Goal: Task Accomplishment & Management: Complete application form

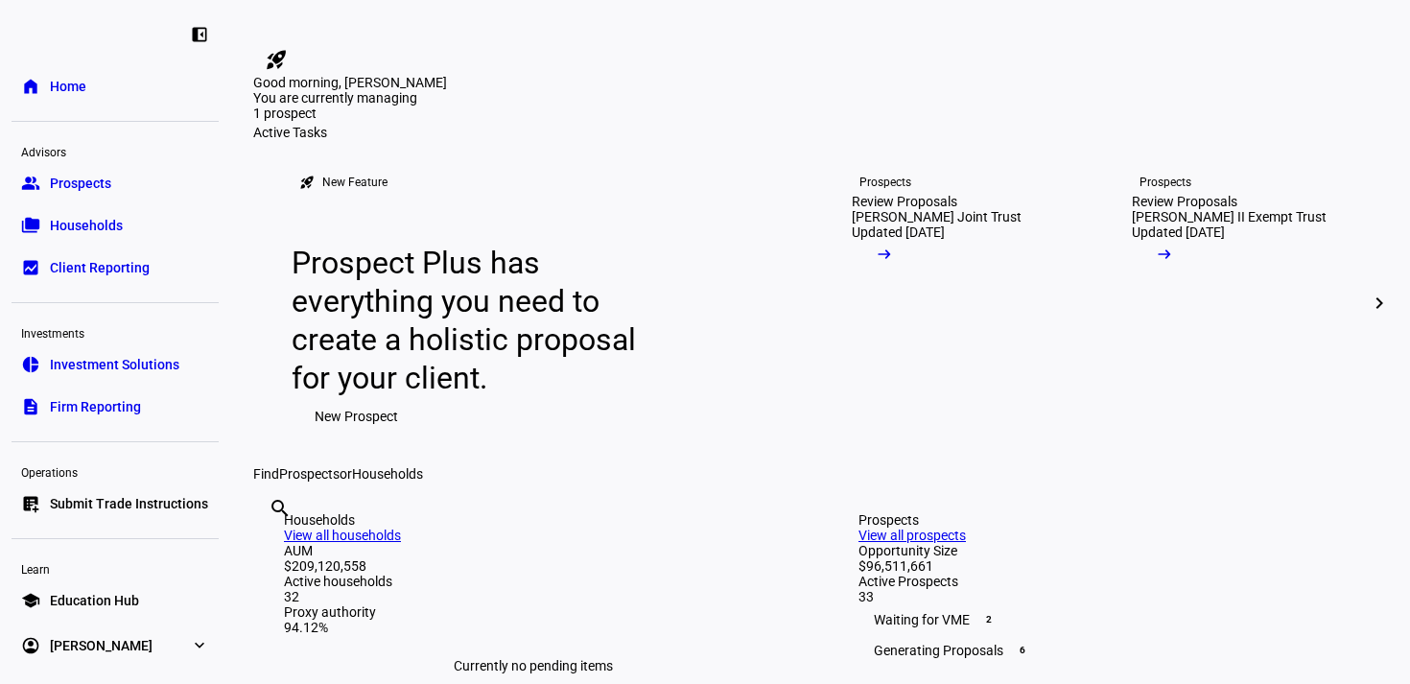
click at [86, 183] on span "Prospects" at bounding box center [80, 183] width 61 height 19
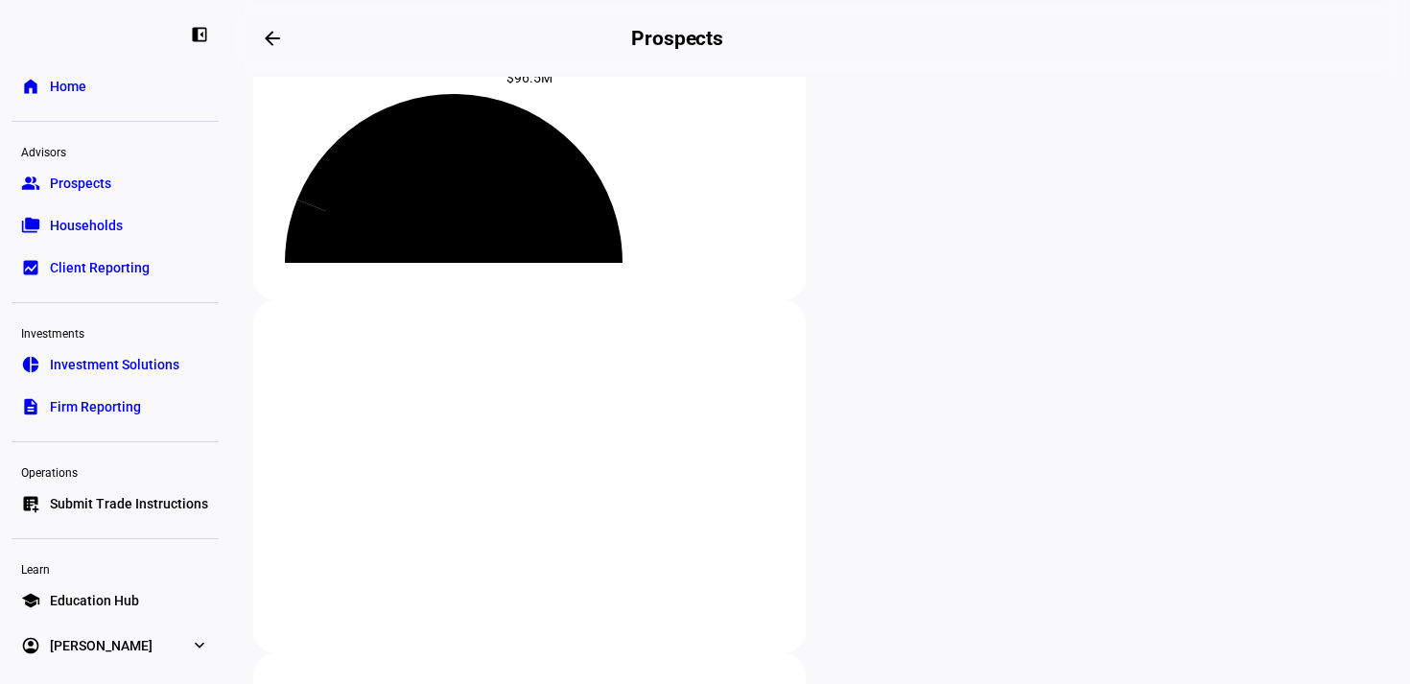
scroll to position [248, 0]
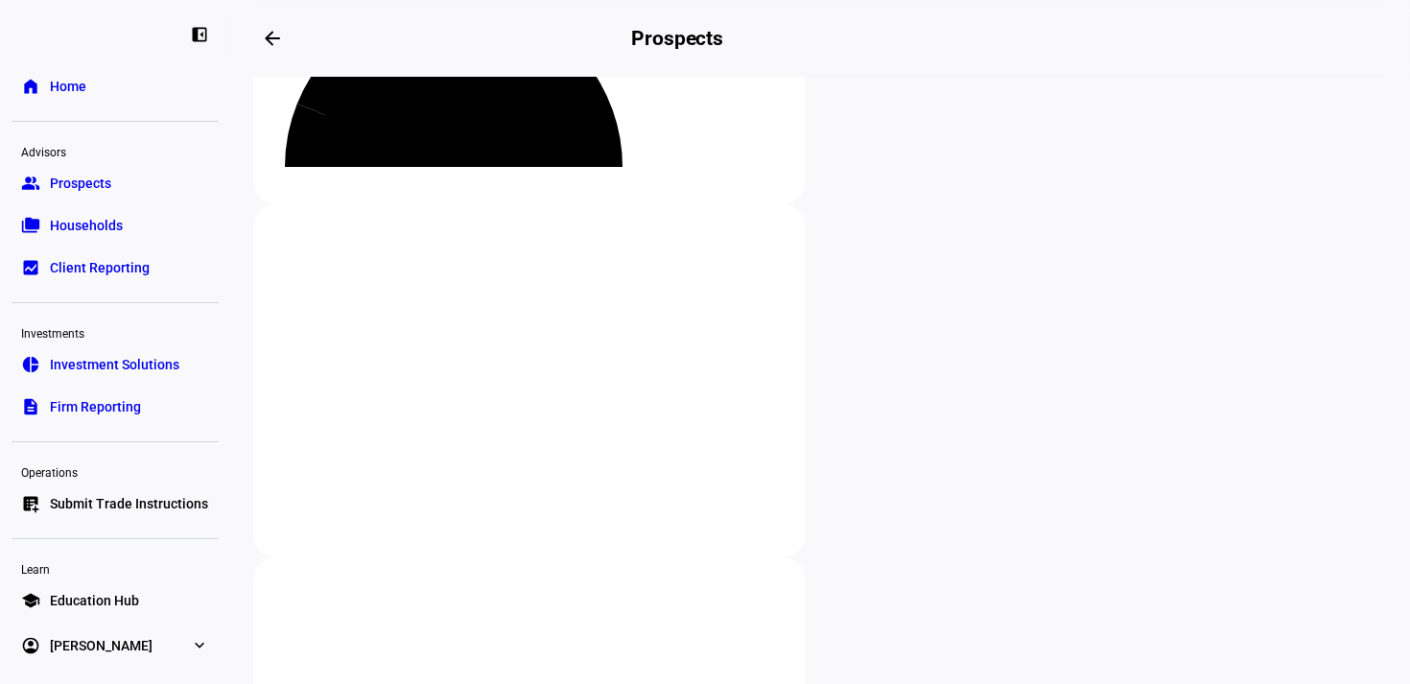
type input "meyercord"
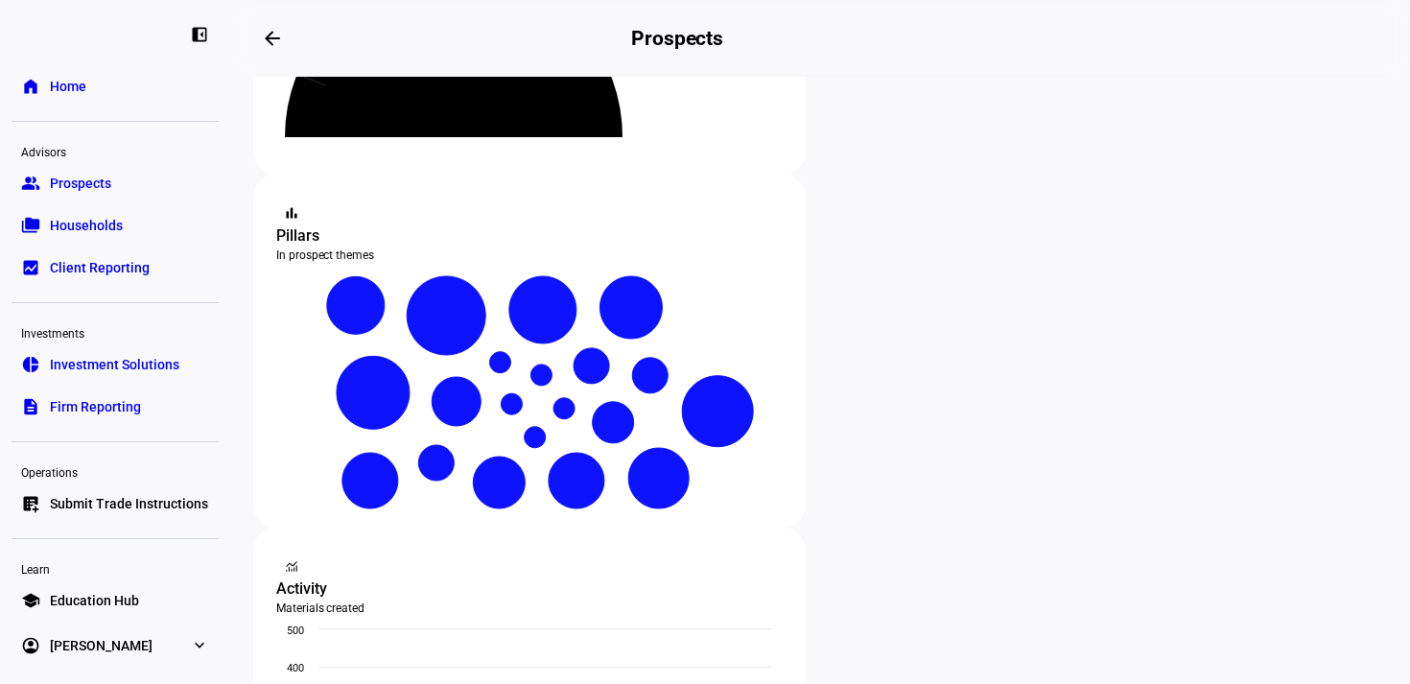
scroll to position [279, 0]
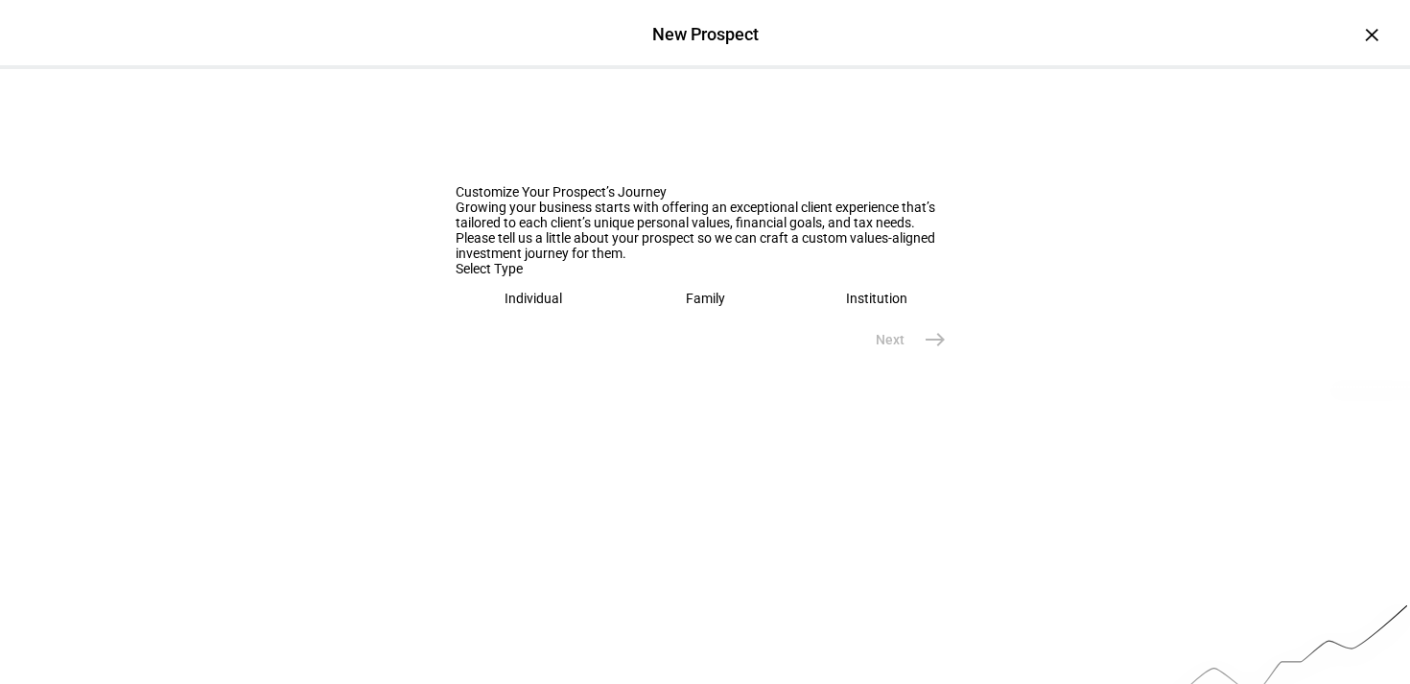
click at [504, 306] on div "Individual" at bounding box center [533, 298] width 58 height 15
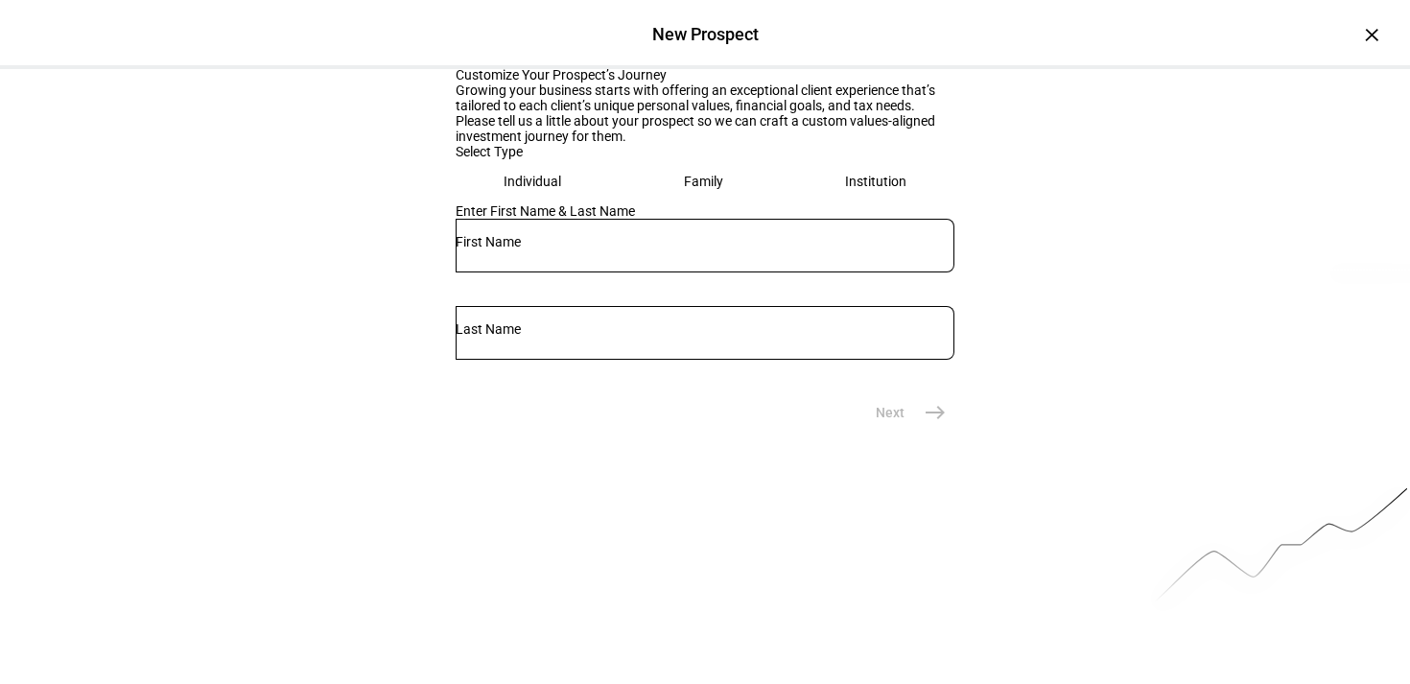
scroll to position [136, 0]
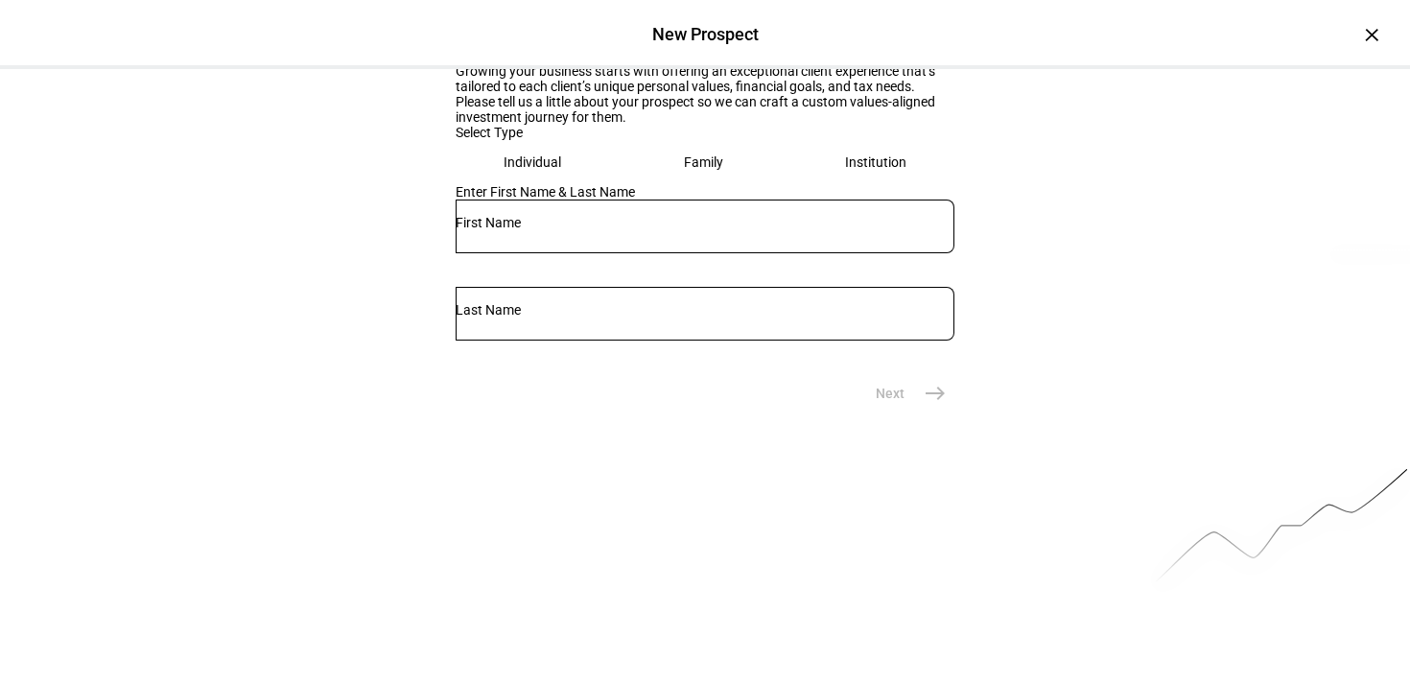
click at [515, 230] on input "text" at bounding box center [705, 222] width 499 height 15
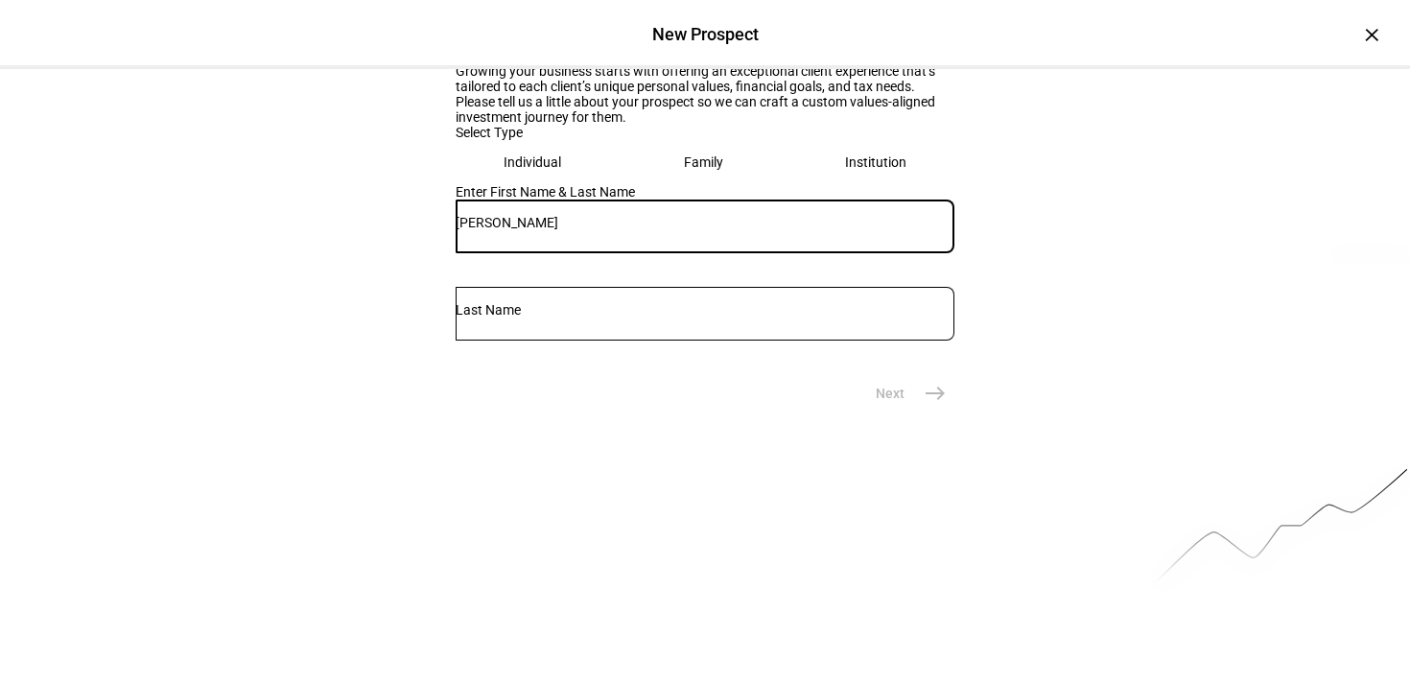
type input "[PERSON_NAME]"
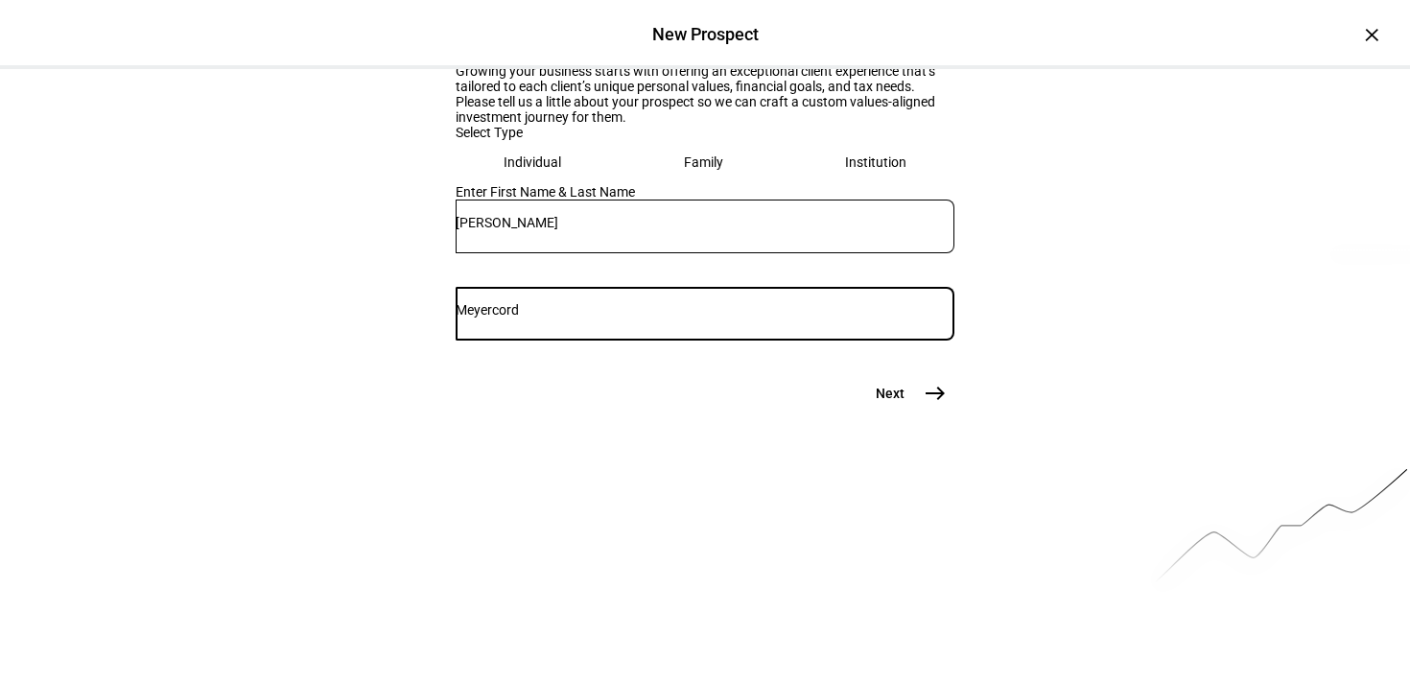
type input "Meyercord"
click at [484, 230] on input "[PERSON_NAME]" at bounding box center [705, 222] width 499 height 15
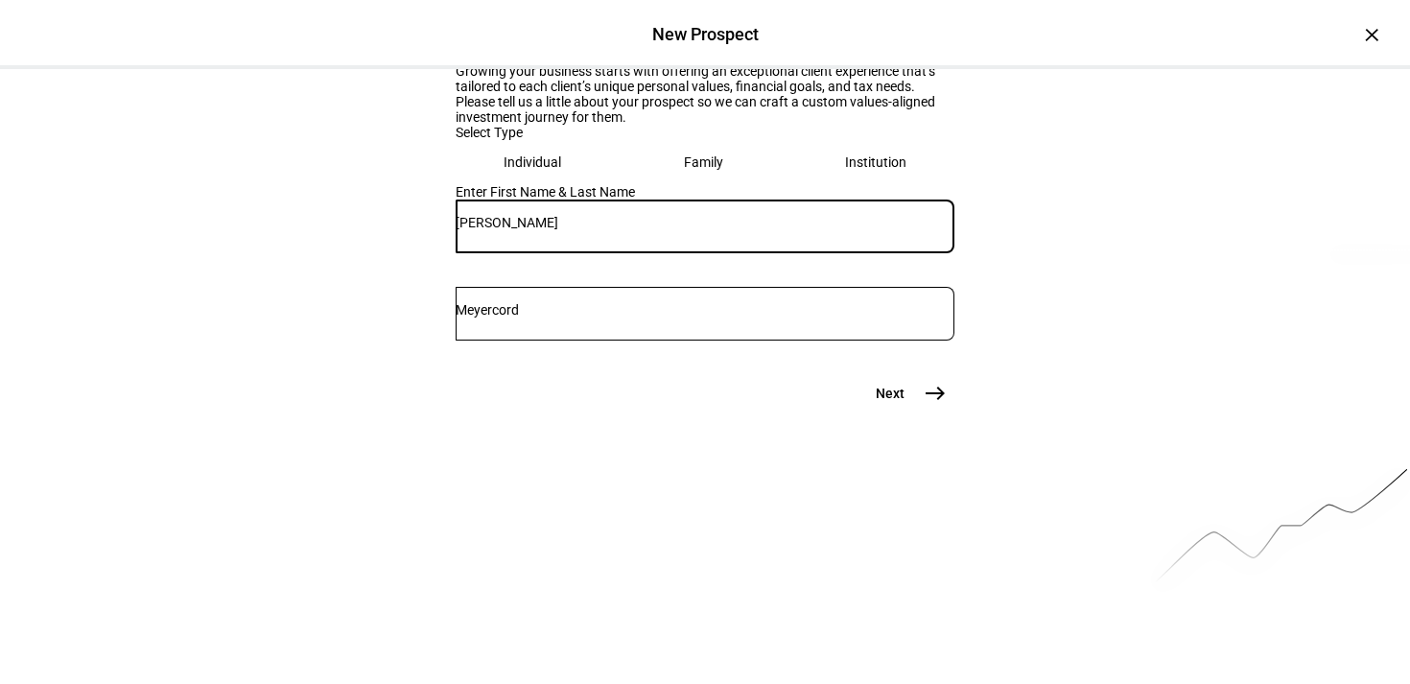
click at [559, 230] on input "[PERSON_NAME]" at bounding box center [705, 222] width 499 height 15
type input "[PERSON_NAME]"
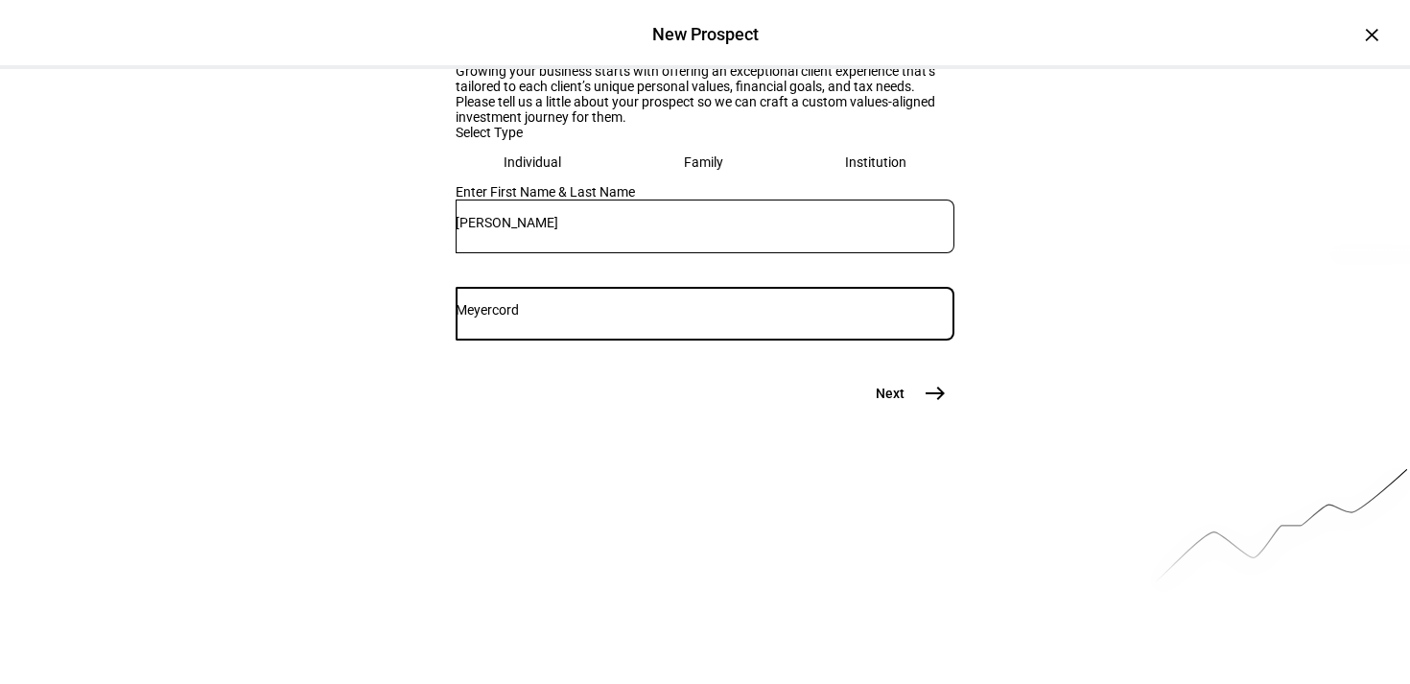
click at [815, 317] on input "Meyercord" at bounding box center [705, 309] width 499 height 15
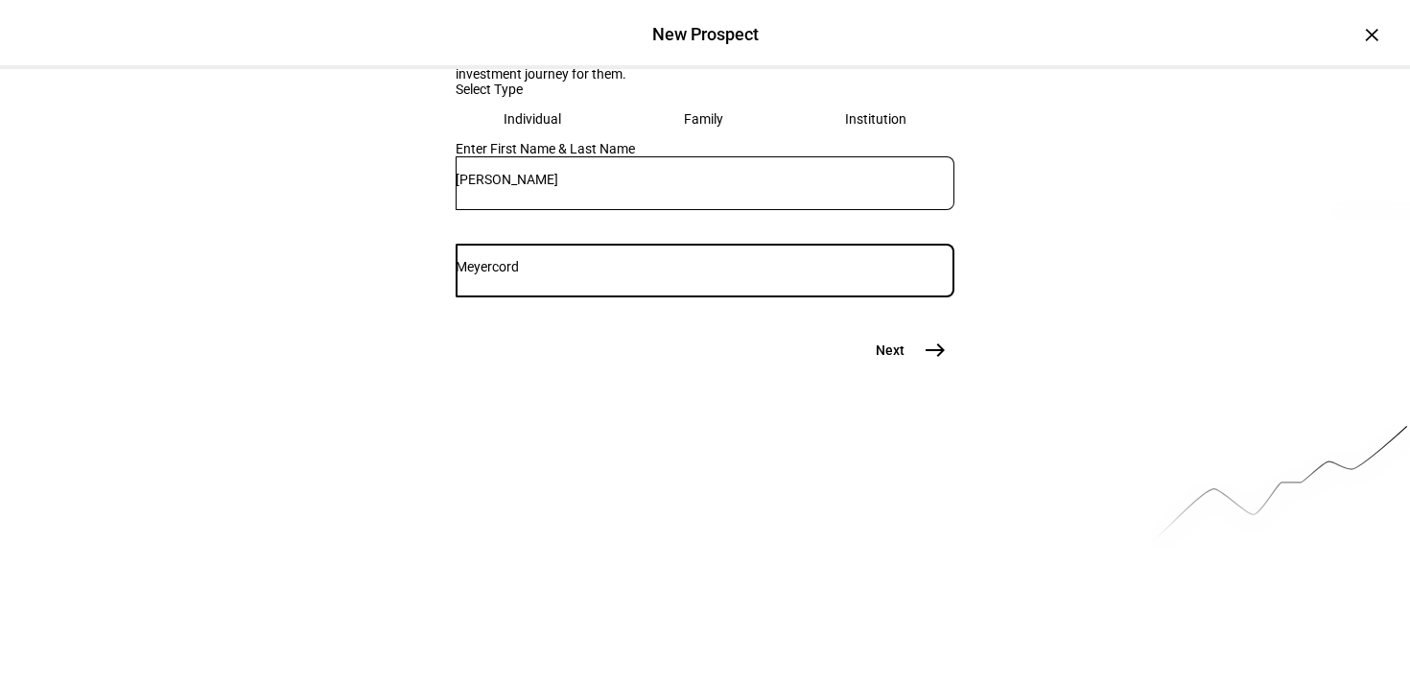
click at [924, 362] on mat-icon "east" at bounding box center [935, 350] width 23 height 23
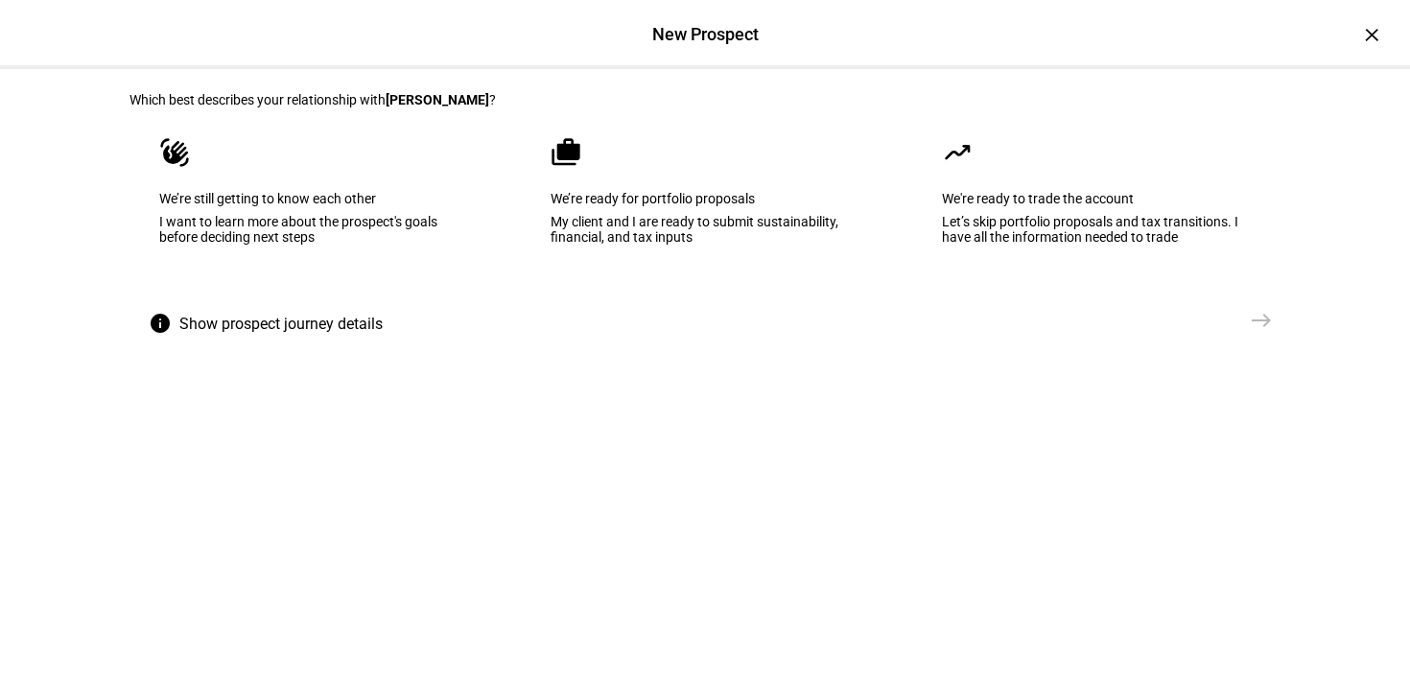
scroll to position [84, 0]
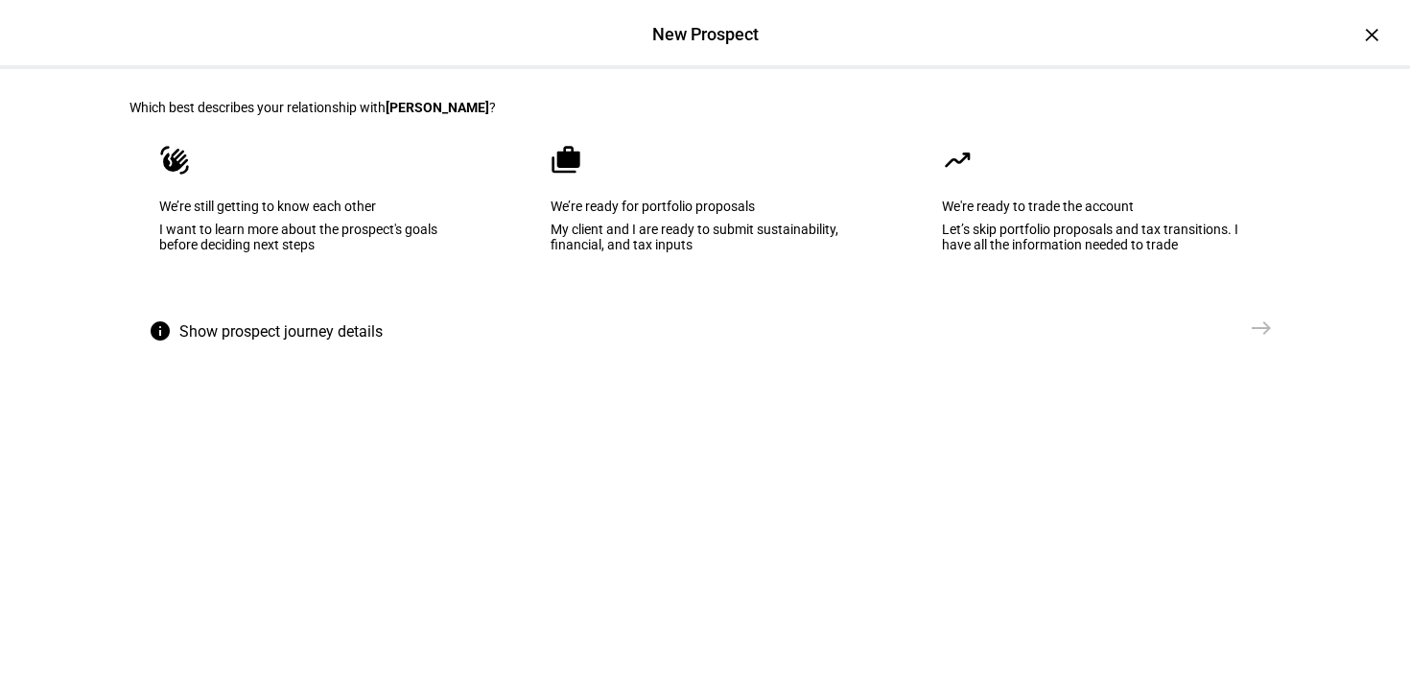
click at [728, 252] on eth-mega-radio-button "cases We’re ready for portfolio proposals My client and I are ready to submit s…" at bounding box center [705, 212] width 368 height 194
click at [1262, 340] on mat-icon "east" at bounding box center [1261, 328] width 23 height 23
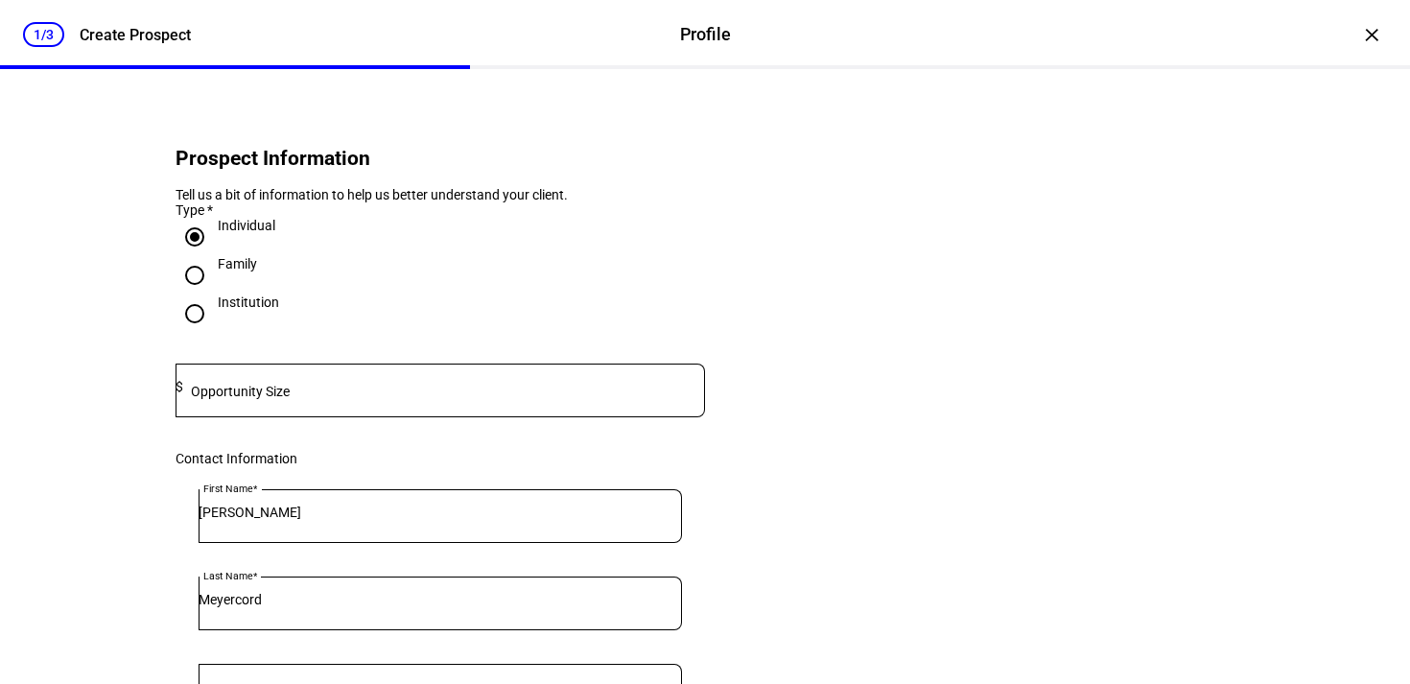
scroll to position [48, 0]
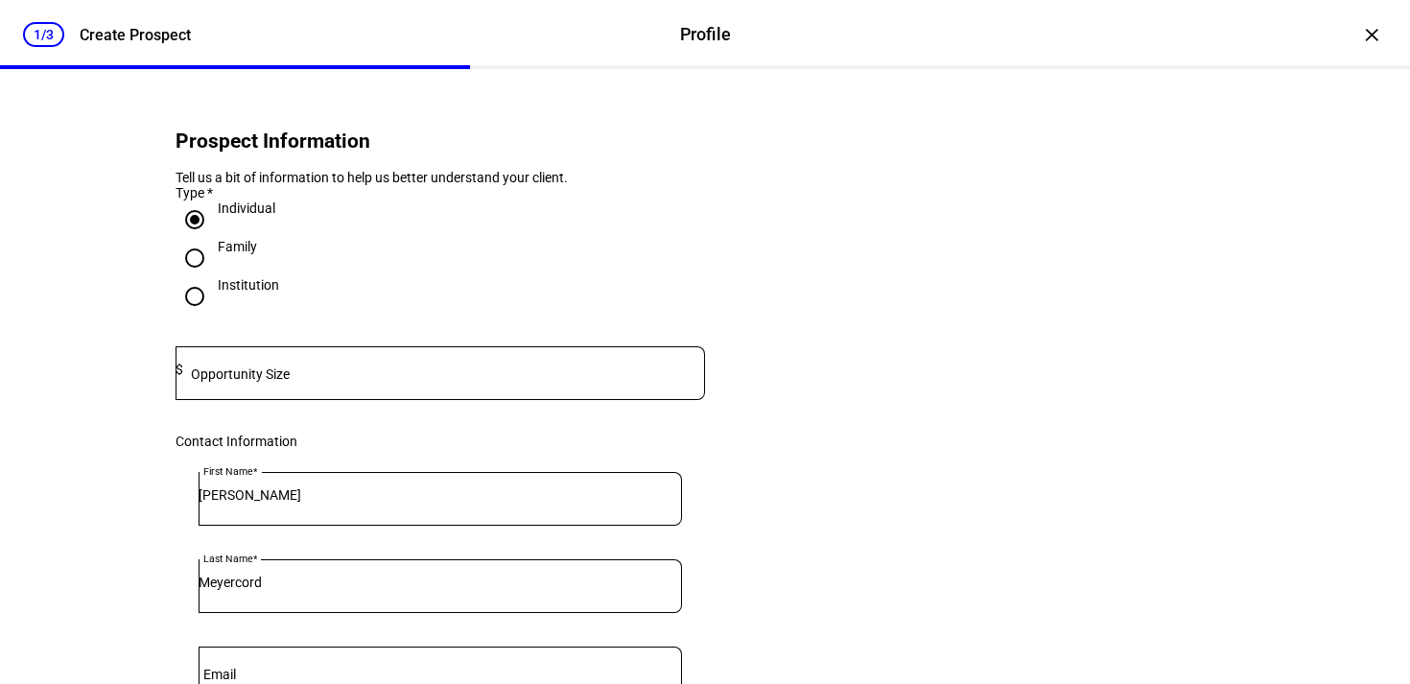
click at [295, 387] on div at bounding box center [444, 373] width 522 height 54
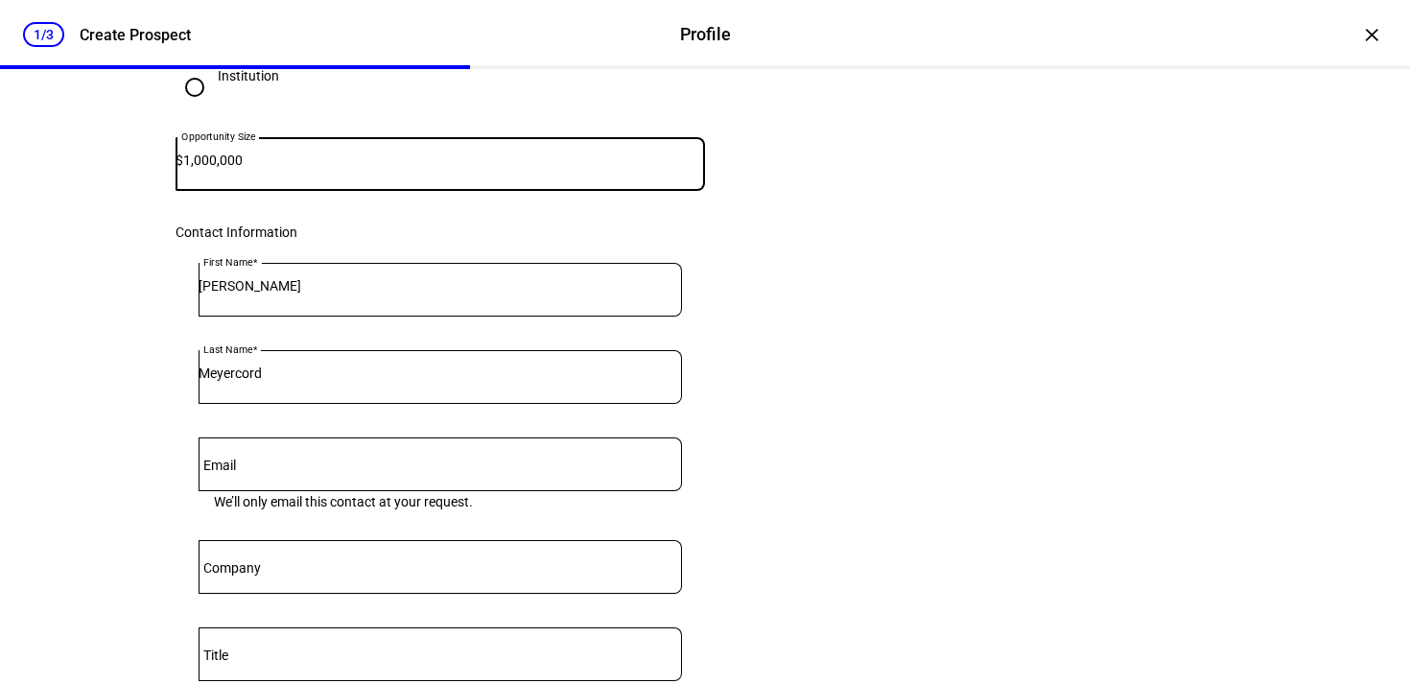
scroll to position [260, 0]
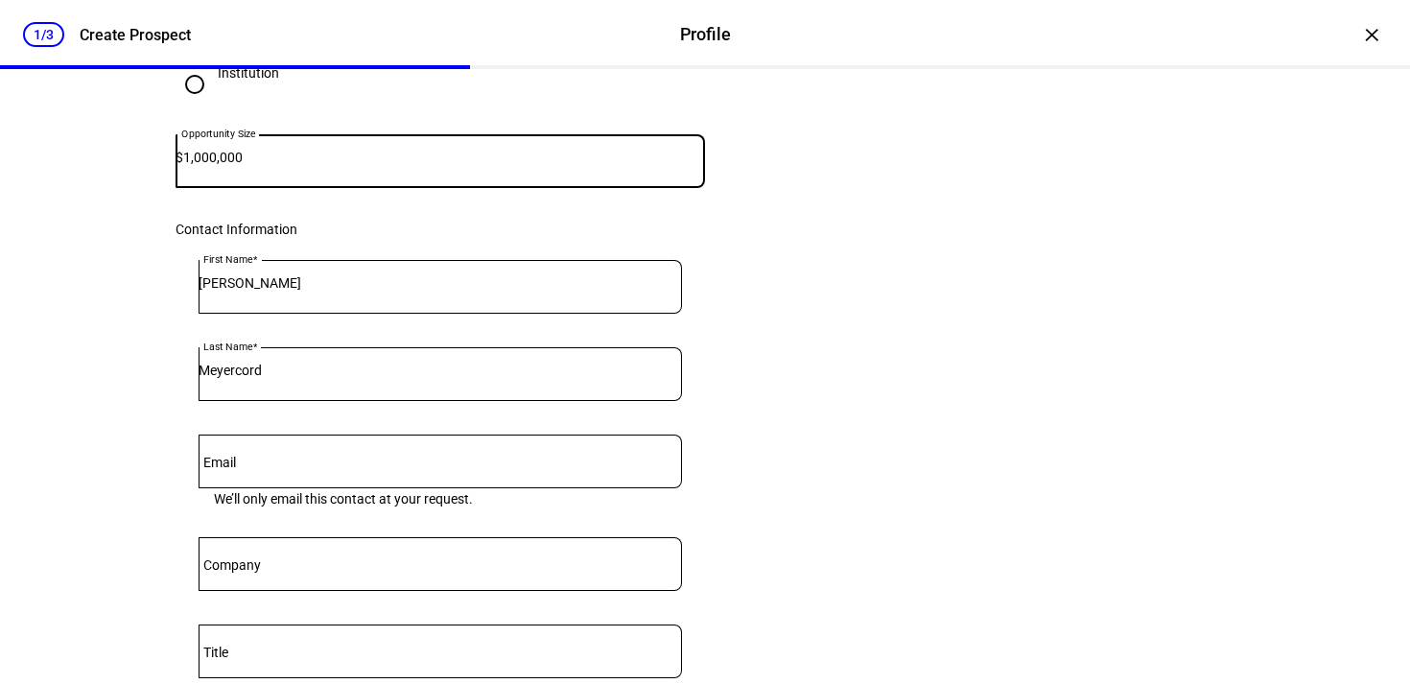
type input "1,000,000"
click at [426, 465] on input "Email" at bounding box center [440, 457] width 483 height 15
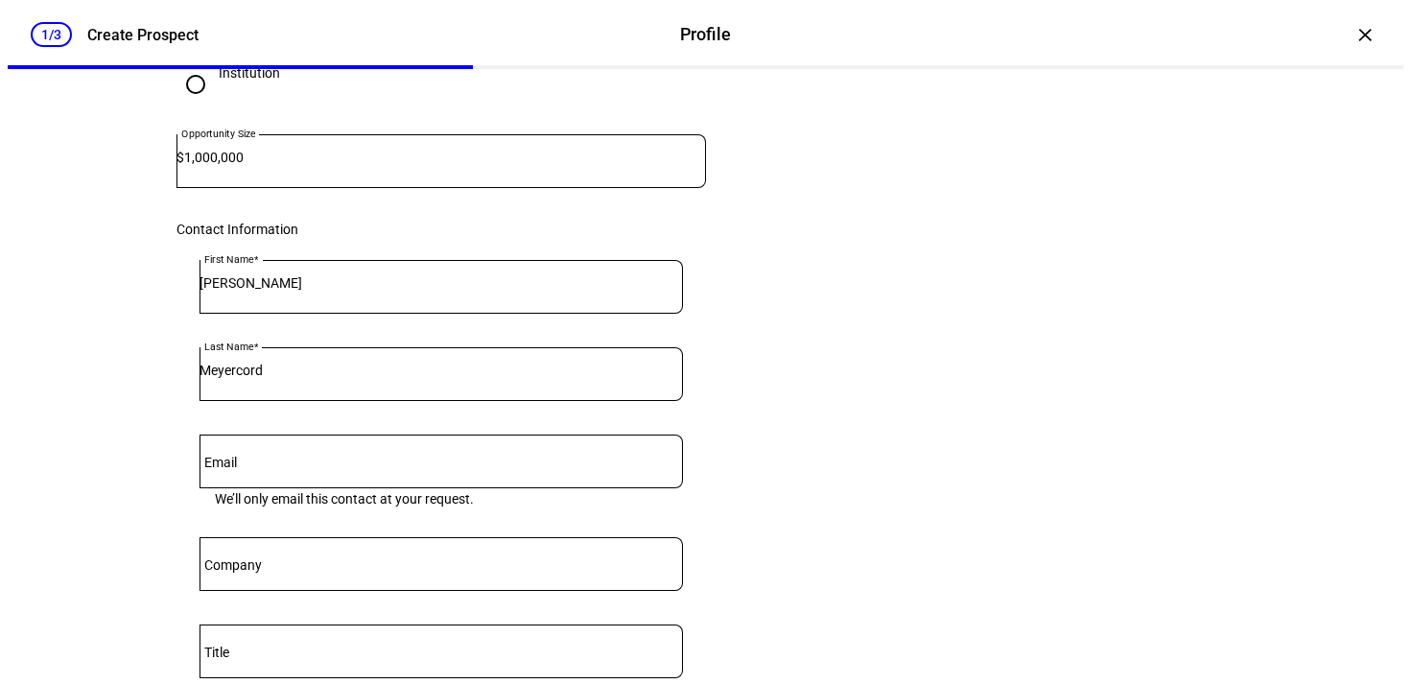
scroll to position [0, 0]
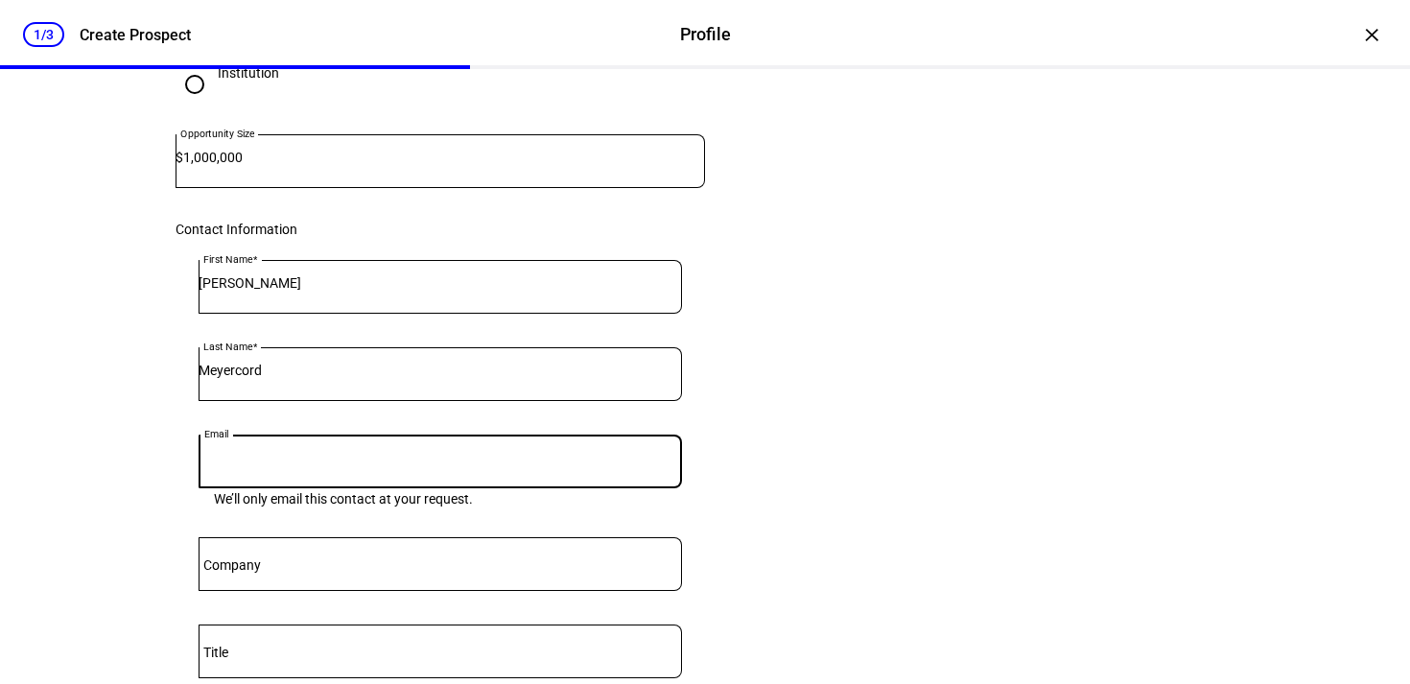
click at [368, 465] on input "Email" at bounding box center [440, 457] width 483 height 15
paste input "[EMAIL_ADDRESS][DOMAIN_NAME]"
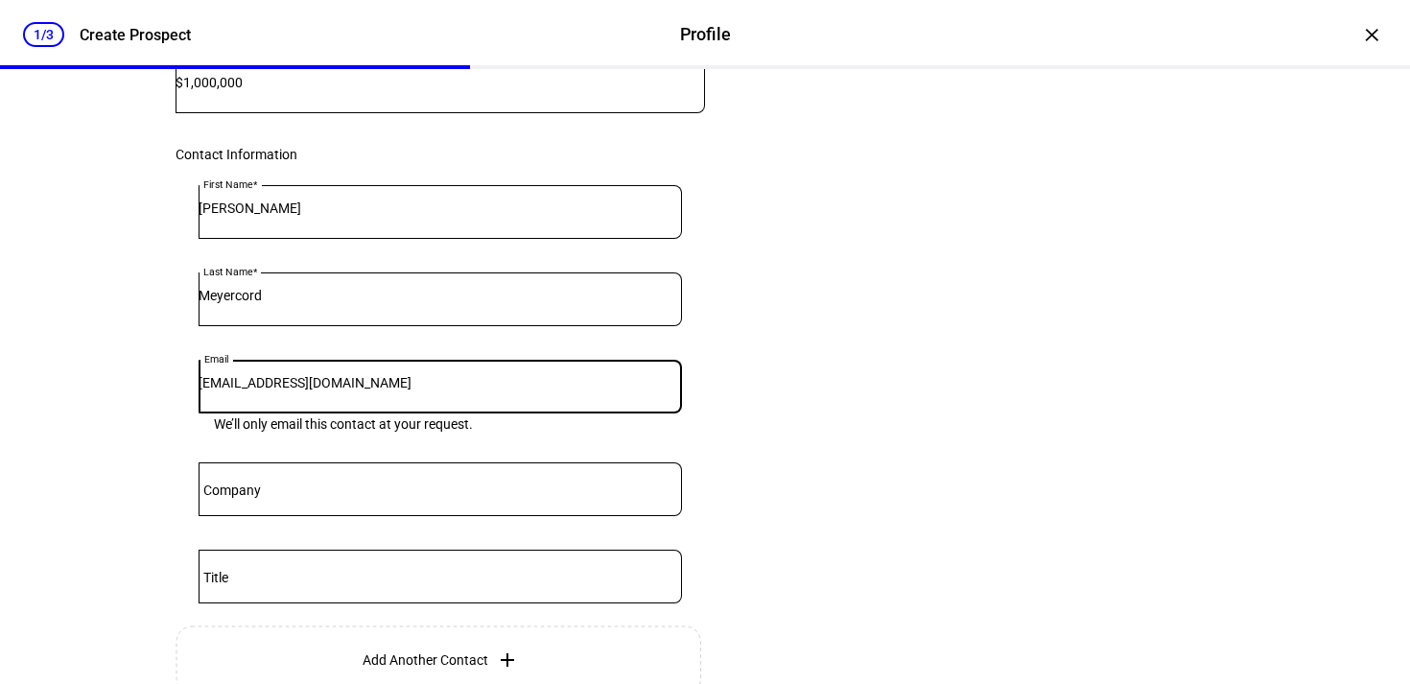
scroll to position [0, 0]
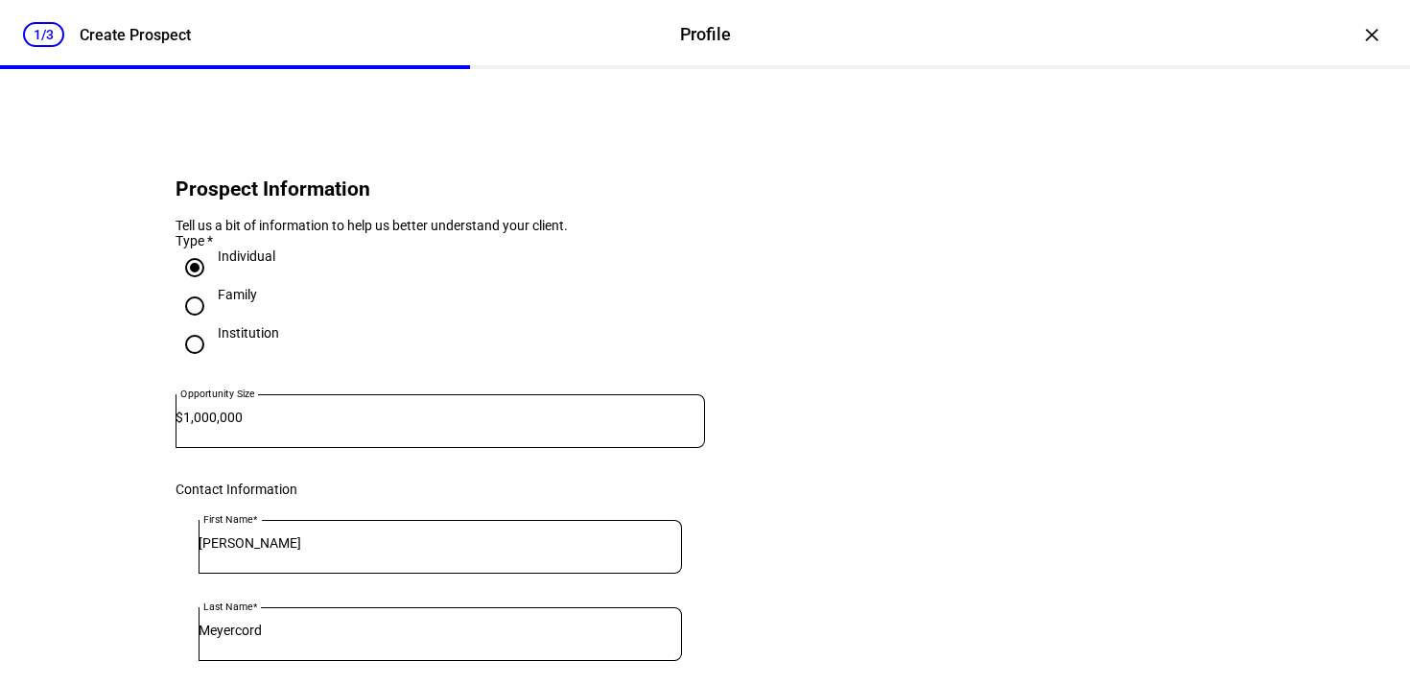
type input "[EMAIL_ADDRESS][DOMAIN_NAME]"
click at [76, 33] on div "1/3 Create Prospect Profile Profile Create Prospect" at bounding box center [95, 34] width 191 height 25
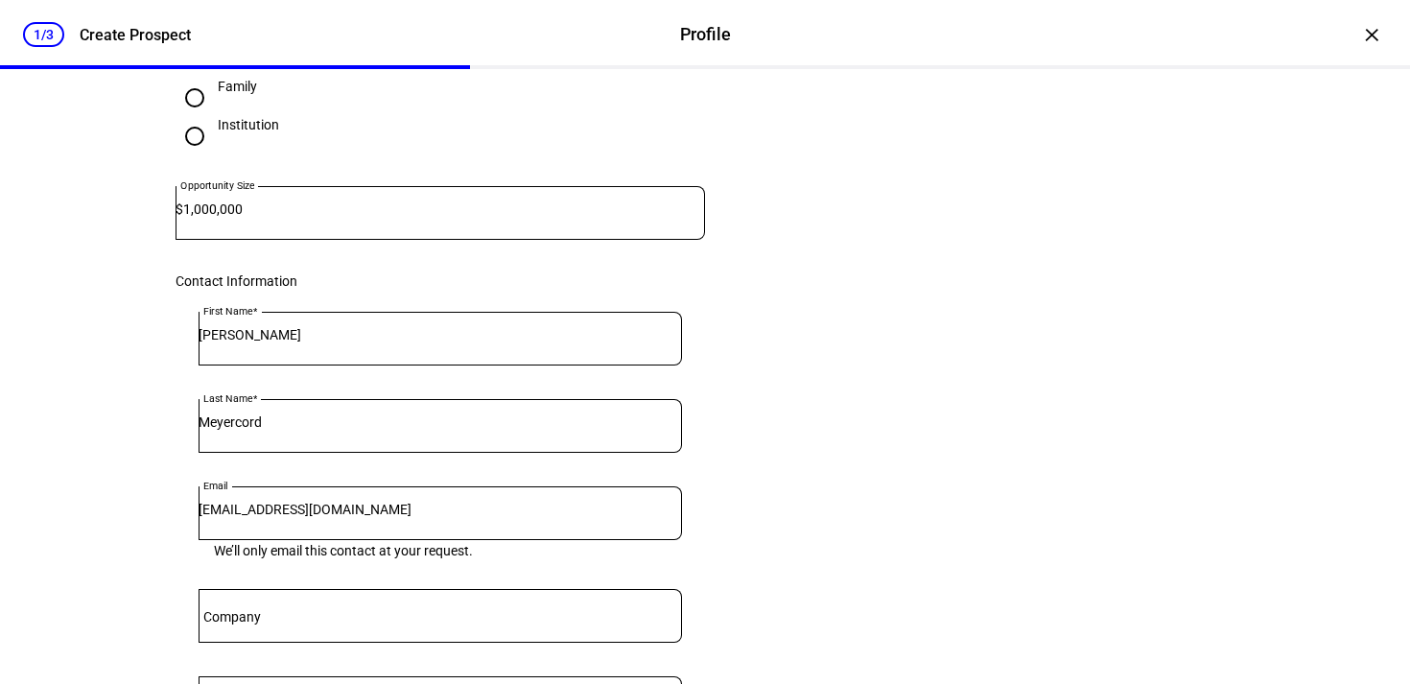
scroll to position [220, 0]
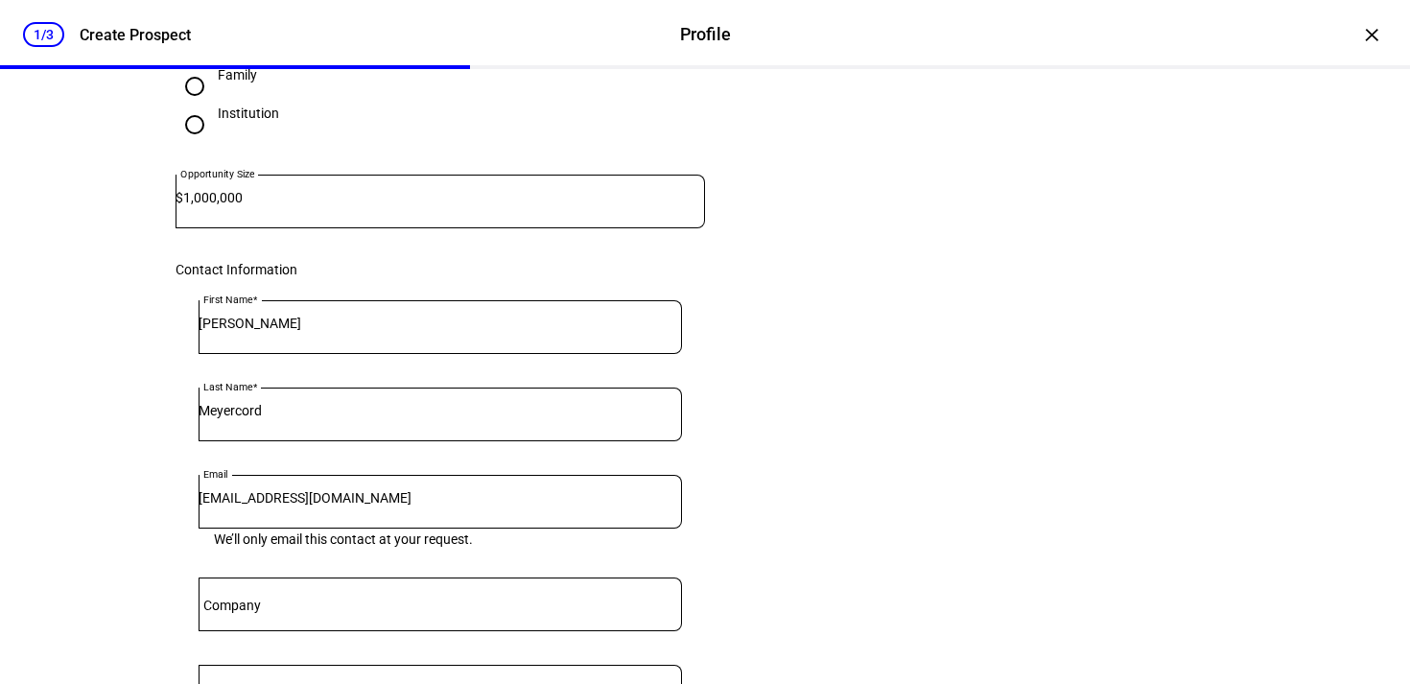
click at [209, 331] on input "[PERSON_NAME]" at bounding box center [440, 323] width 483 height 15
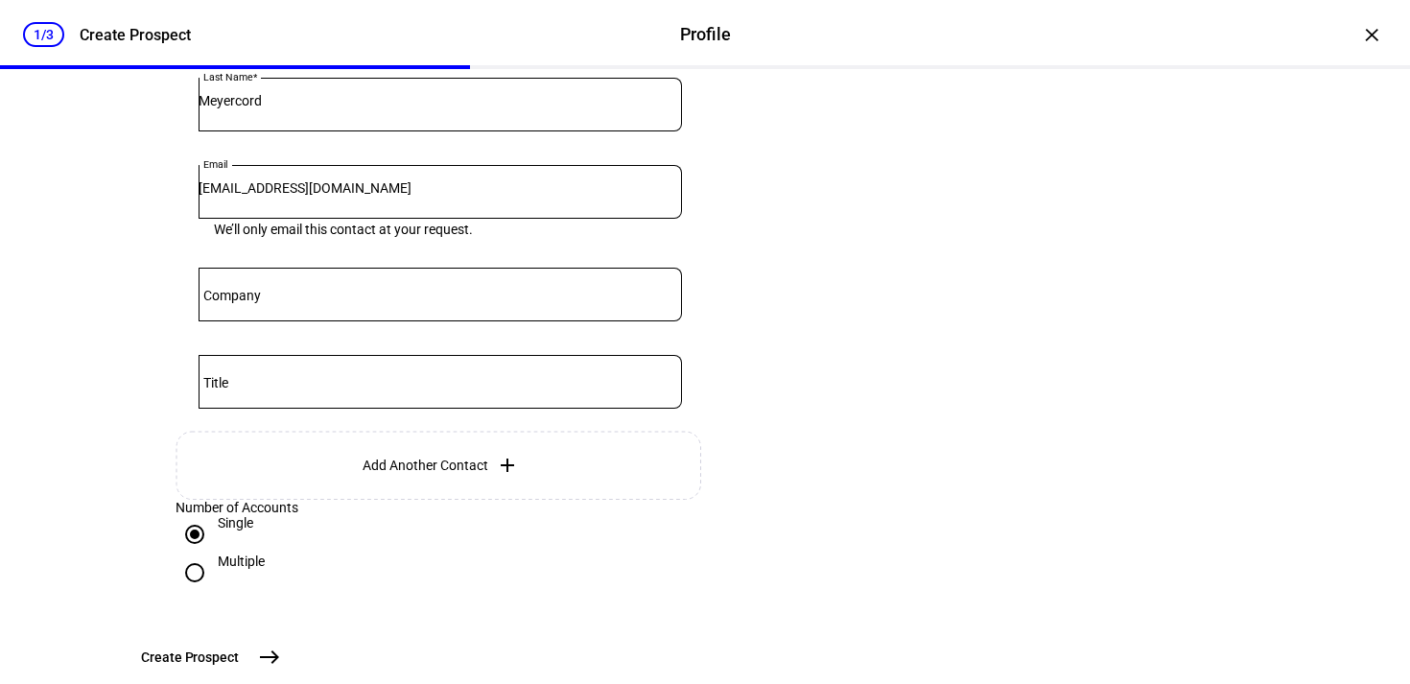
scroll to position [531, 0]
type input "[PERSON_NAME]"
click at [463, 319] on div at bounding box center [440, 293] width 483 height 54
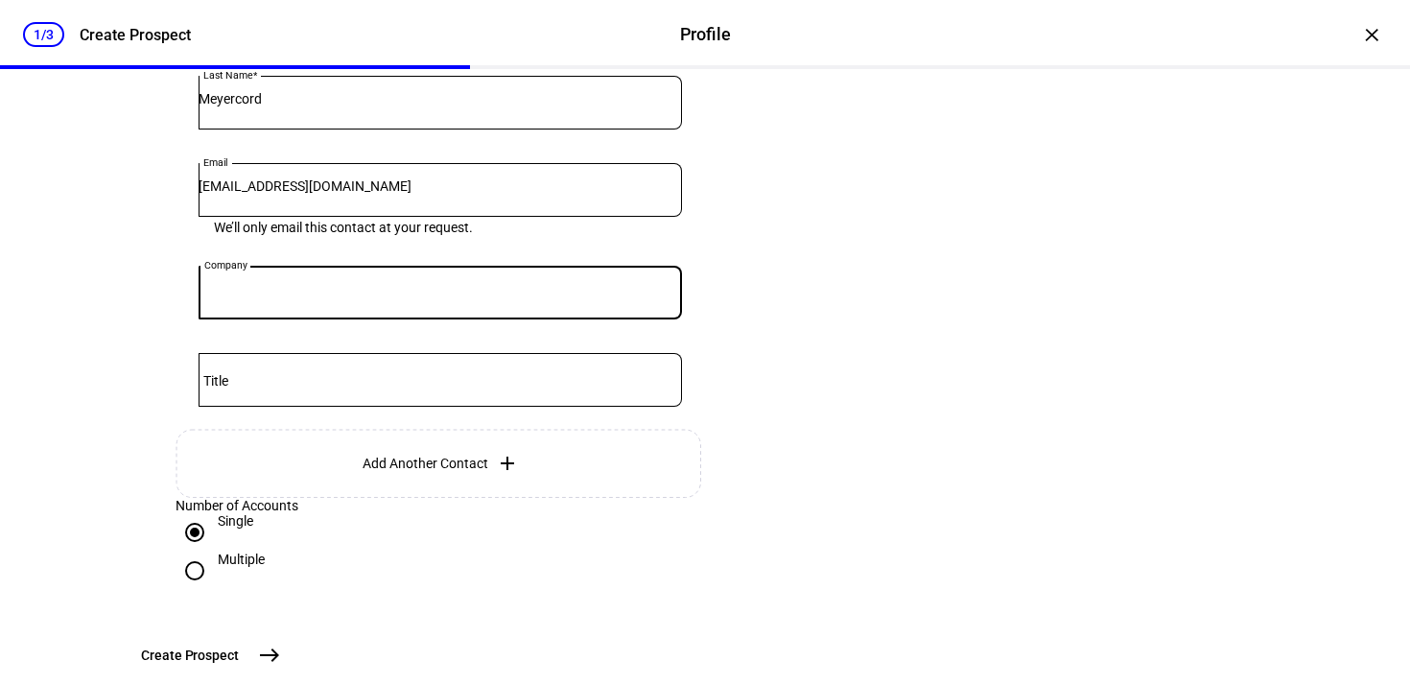
paste input "The [PERSON_NAME] Revocable Trust"
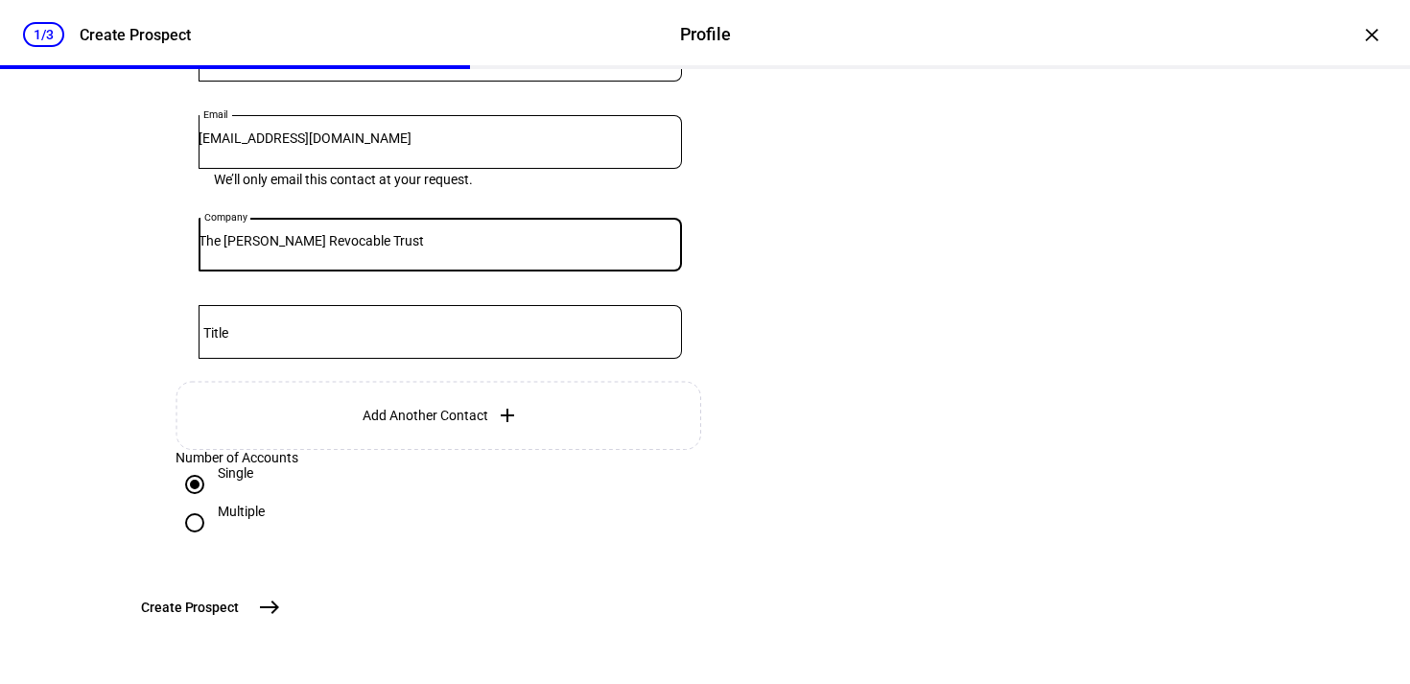
scroll to position [732, 0]
type input "The [PERSON_NAME] Revocable Trust"
click at [289, 594] on span "east" at bounding box center [269, 607] width 38 height 38
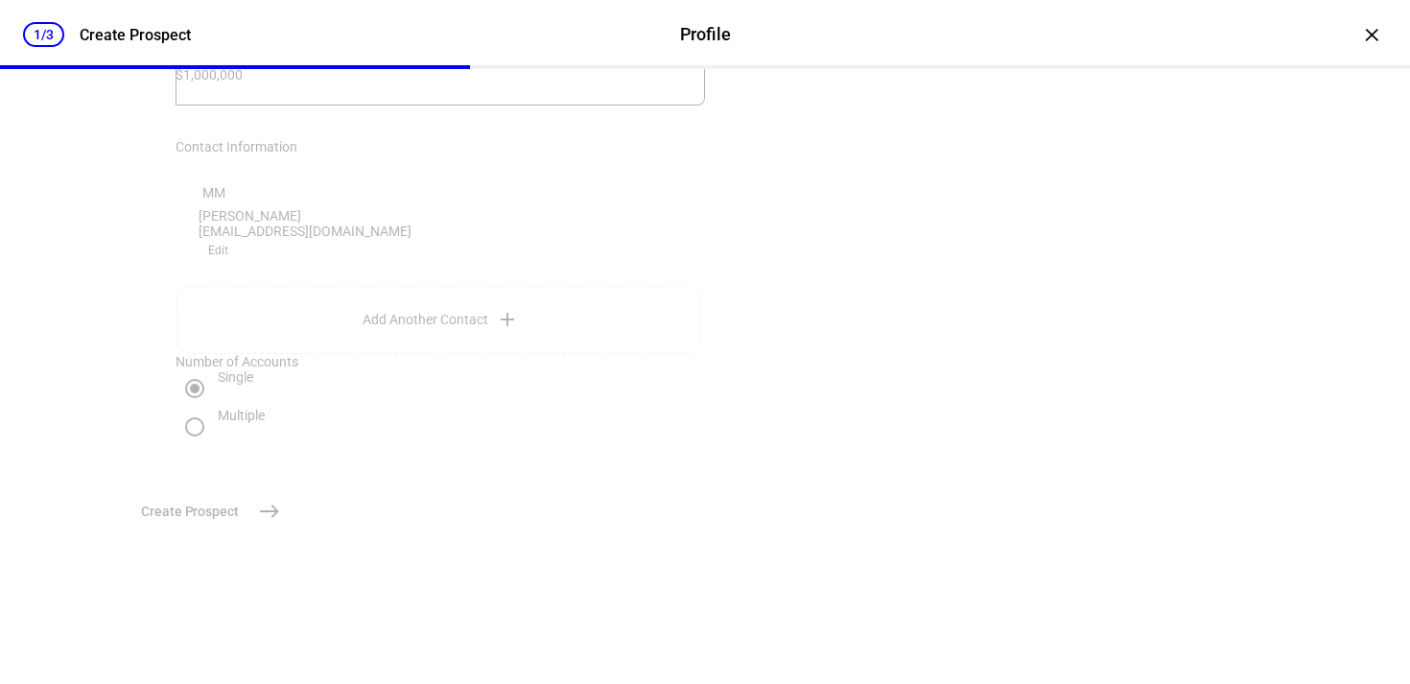
scroll to position [0, 0]
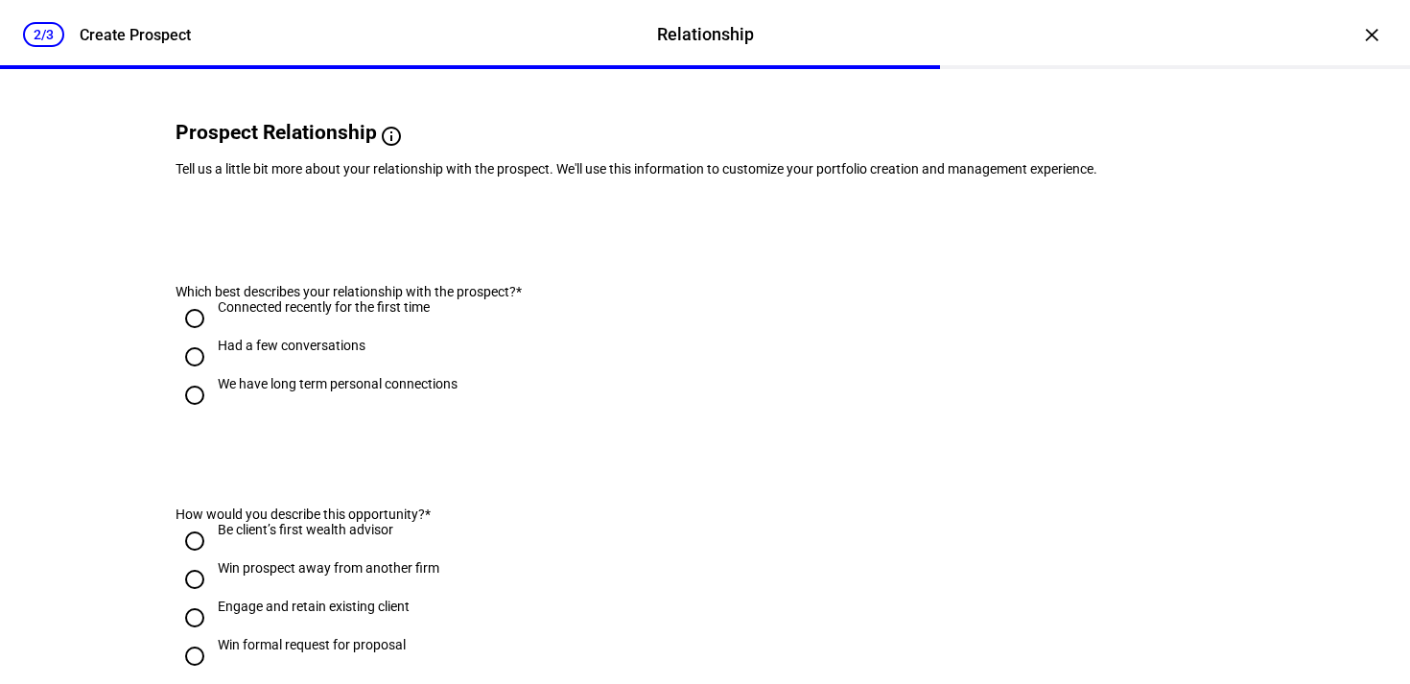
scroll to position [121, 0]
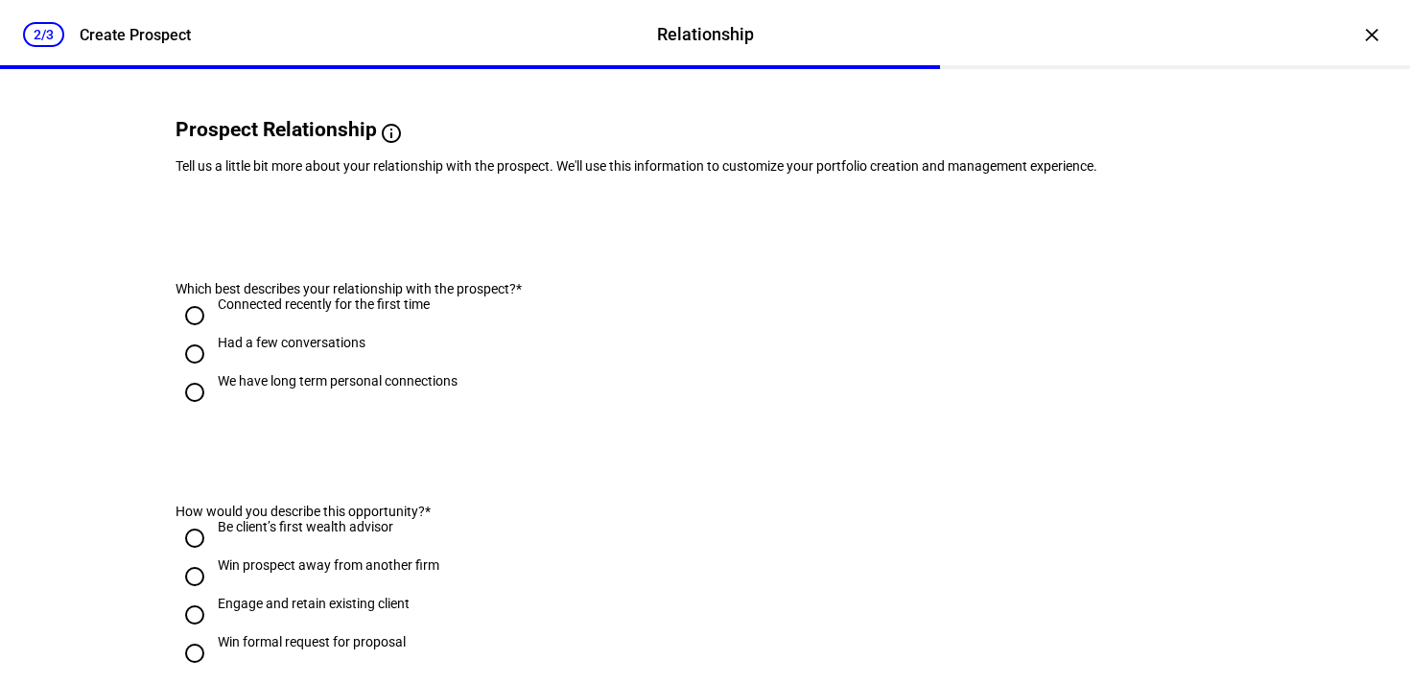
click at [192, 411] on input "We have long term personal connections" at bounding box center [195, 392] width 38 height 38
radio input "true"
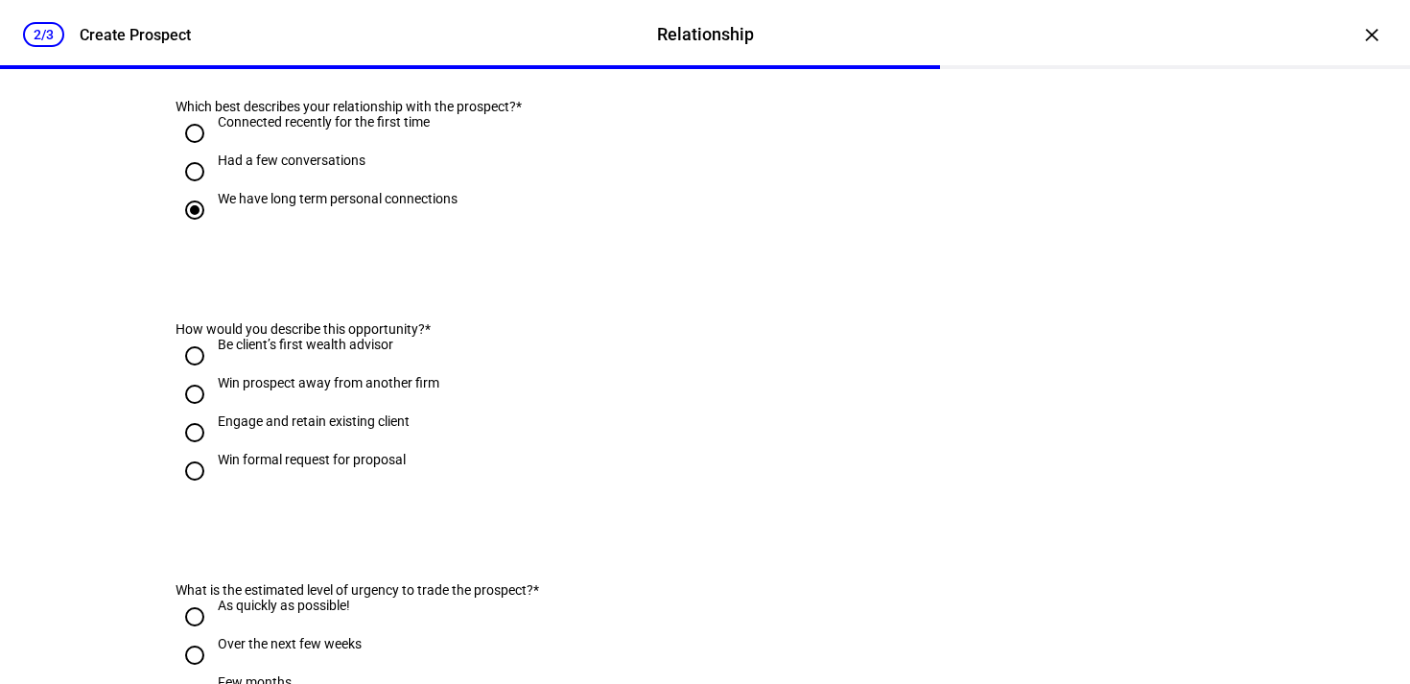
scroll to position [322, 0]
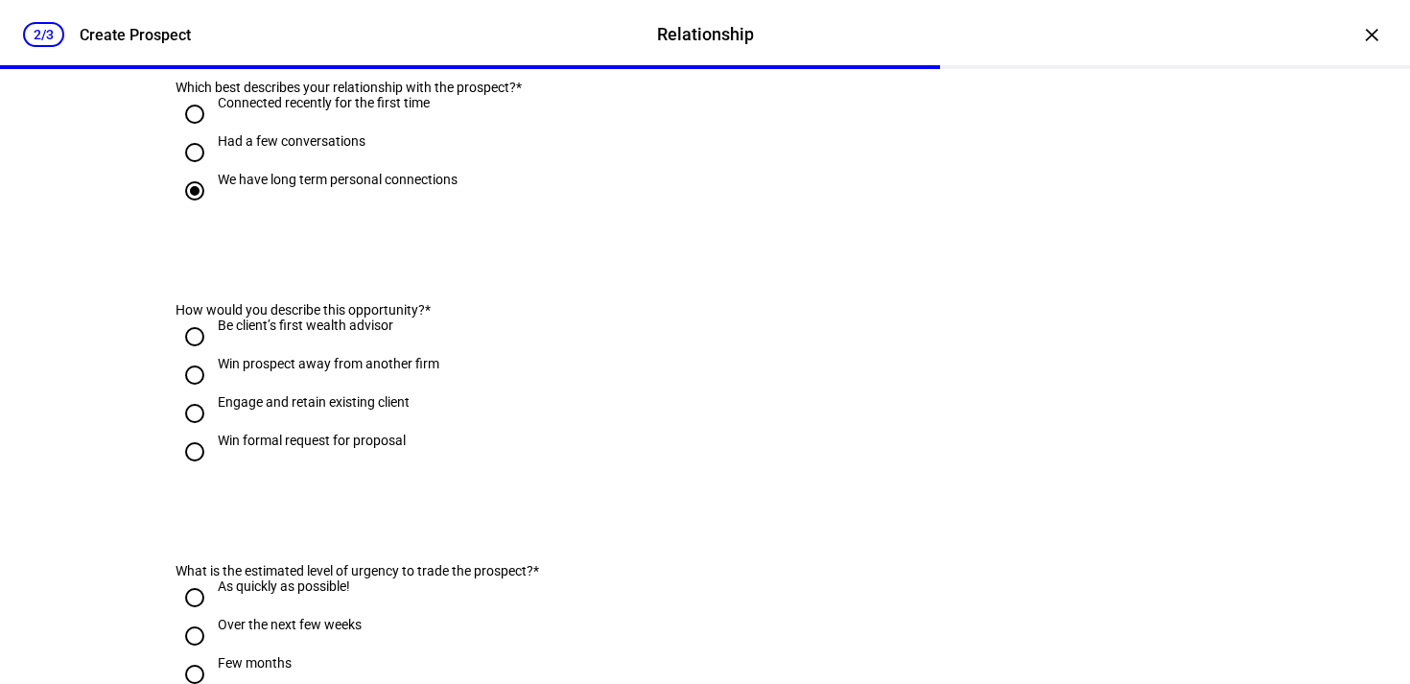
click at [264, 410] on div "Engage and retain existing client" at bounding box center [314, 401] width 192 height 15
click at [214, 433] on input "Engage and retain existing client" at bounding box center [195, 413] width 38 height 38
radio input "true"
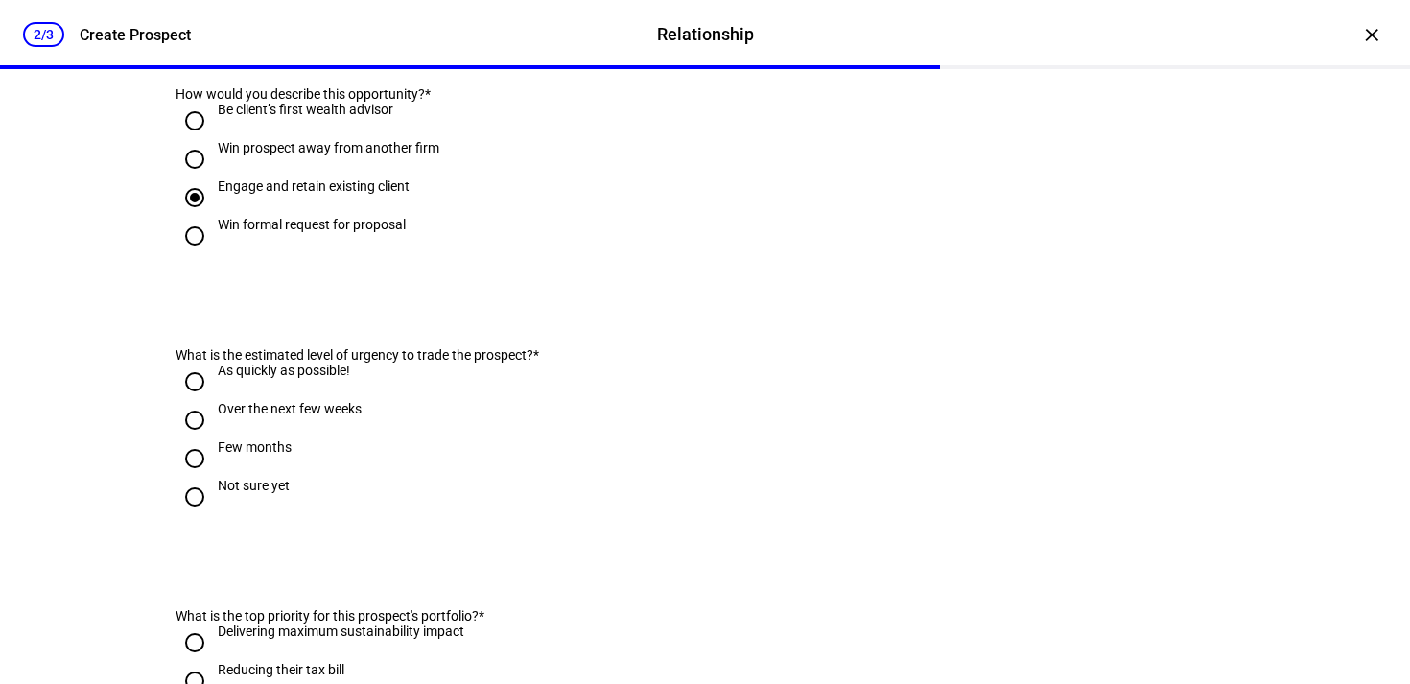
scroll to position [548, 0]
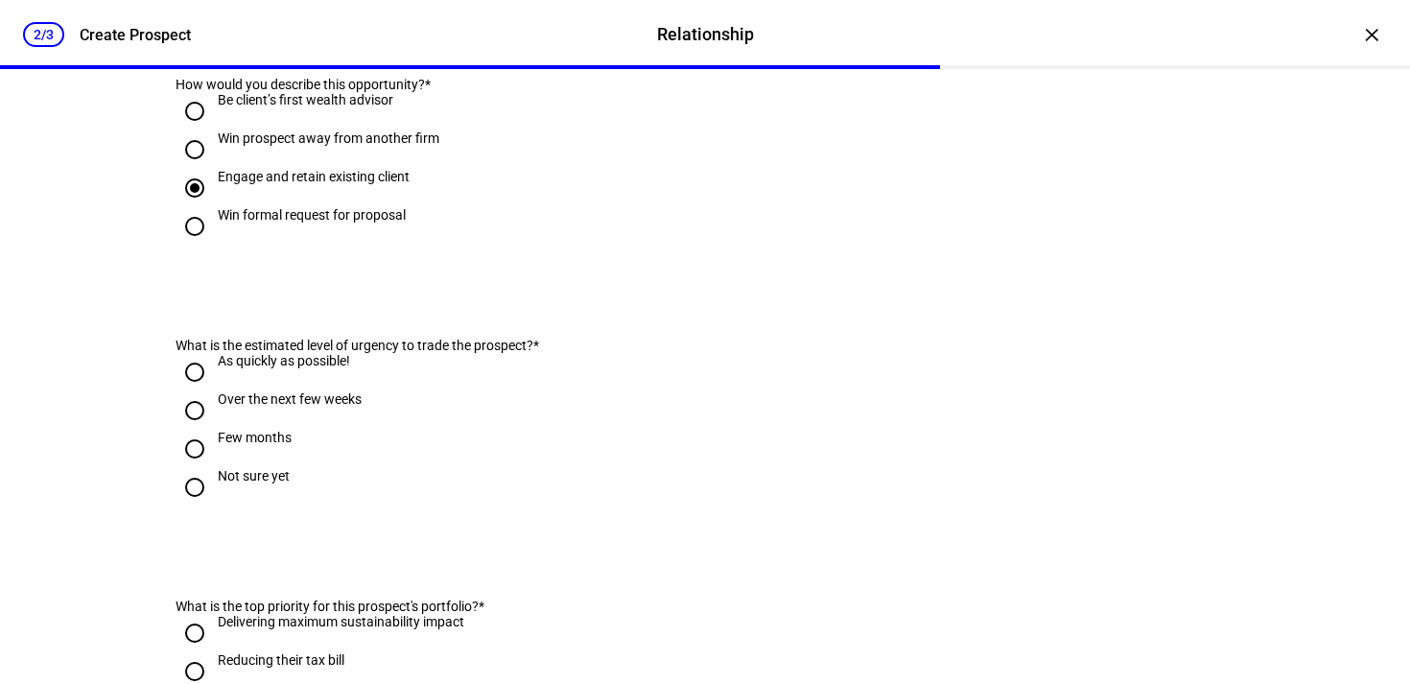
click at [264, 407] on div "Over the next few weeks" at bounding box center [290, 398] width 144 height 15
click at [214, 430] on input "Over the next few weeks" at bounding box center [195, 410] width 38 height 38
radio input "true"
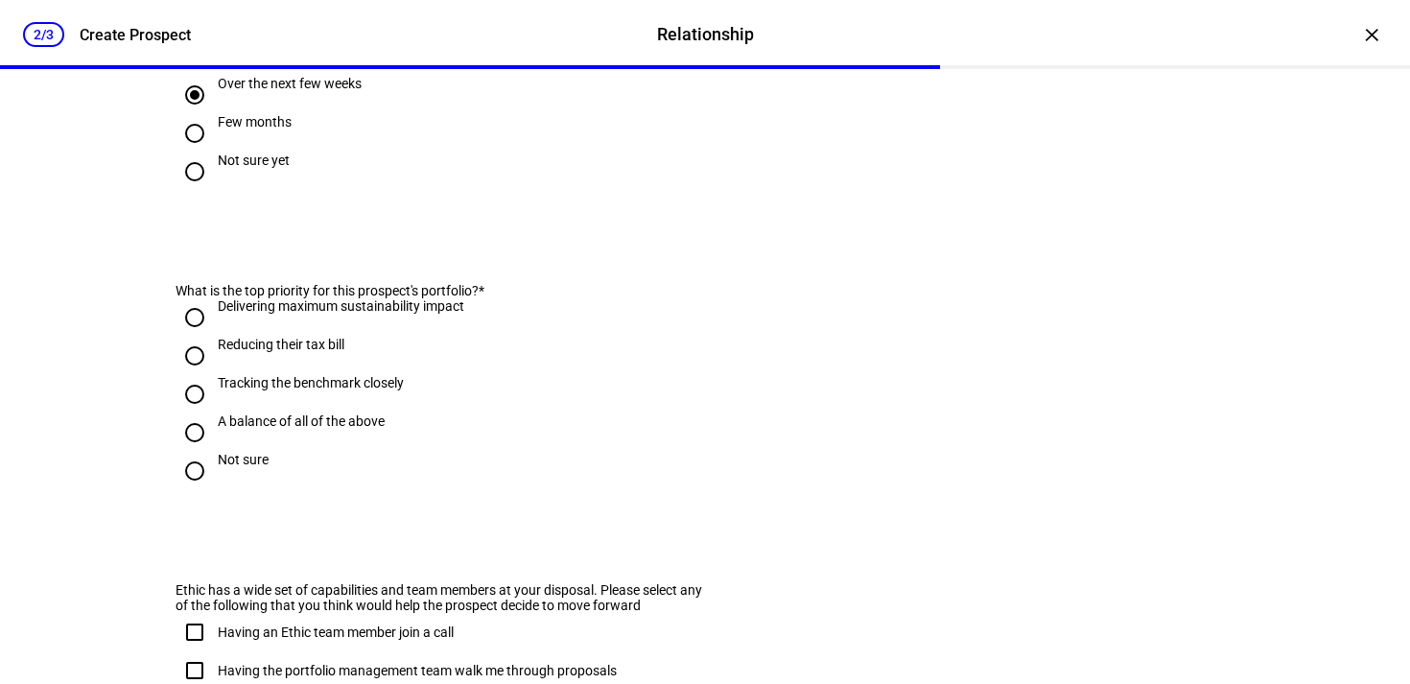
scroll to position [862, 0]
click at [188, 453] on input "A balance of all of the above" at bounding box center [195, 433] width 38 height 38
radio input "true"
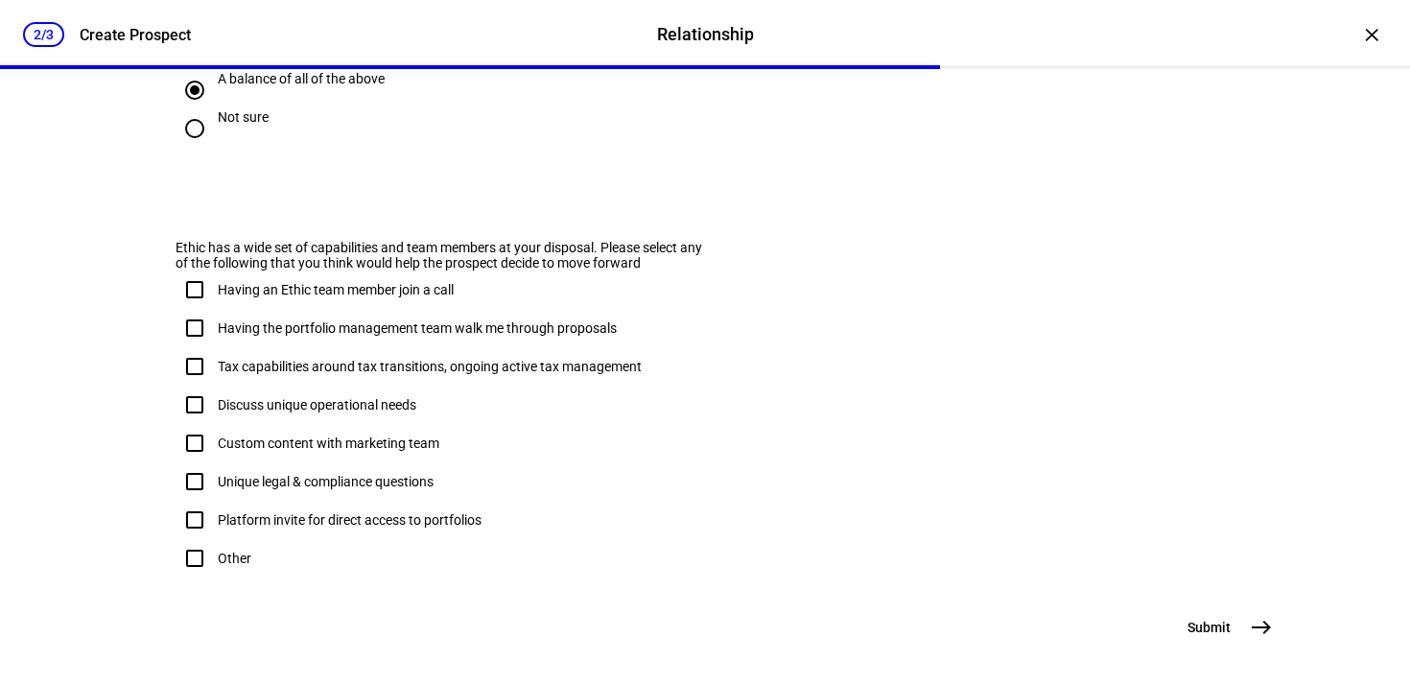
scroll to position [1211, 0]
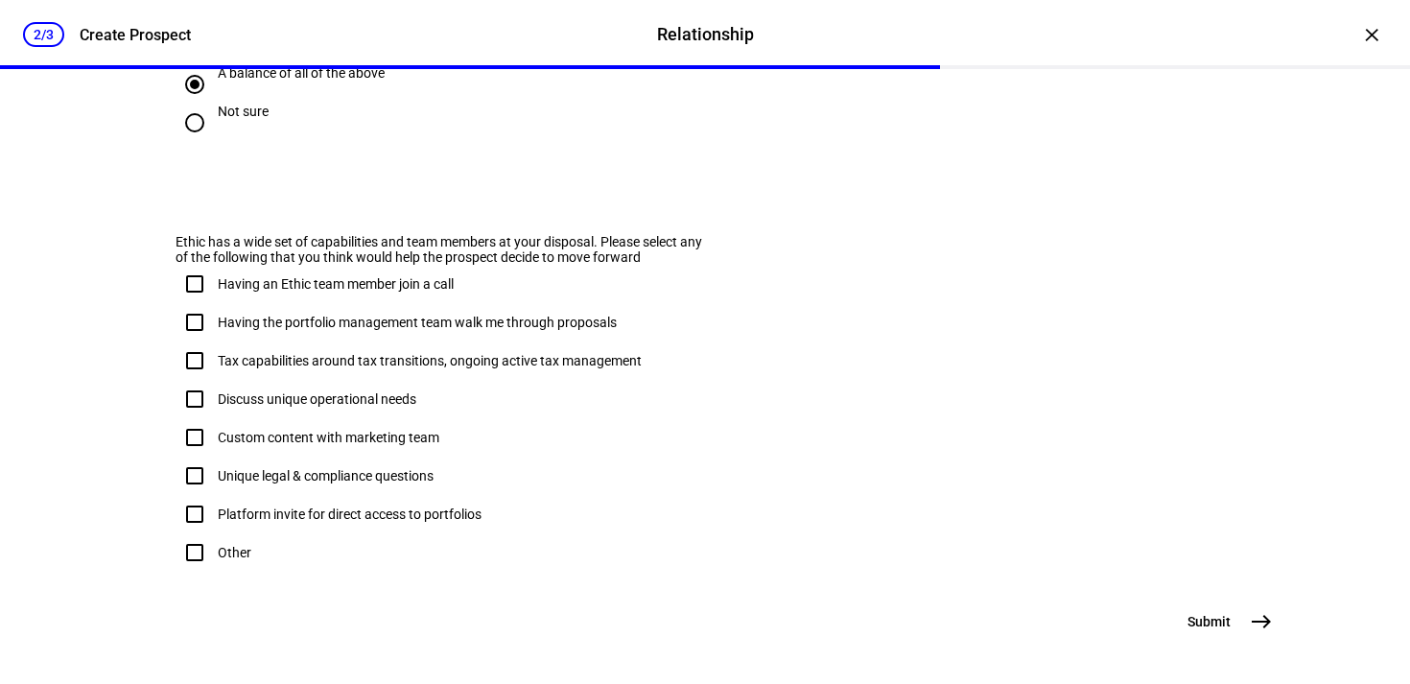
click at [195, 380] on input "Tax capabilities around tax transitions, ongoing active tax management" at bounding box center [195, 360] width 38 height 38
checkbox input "true"
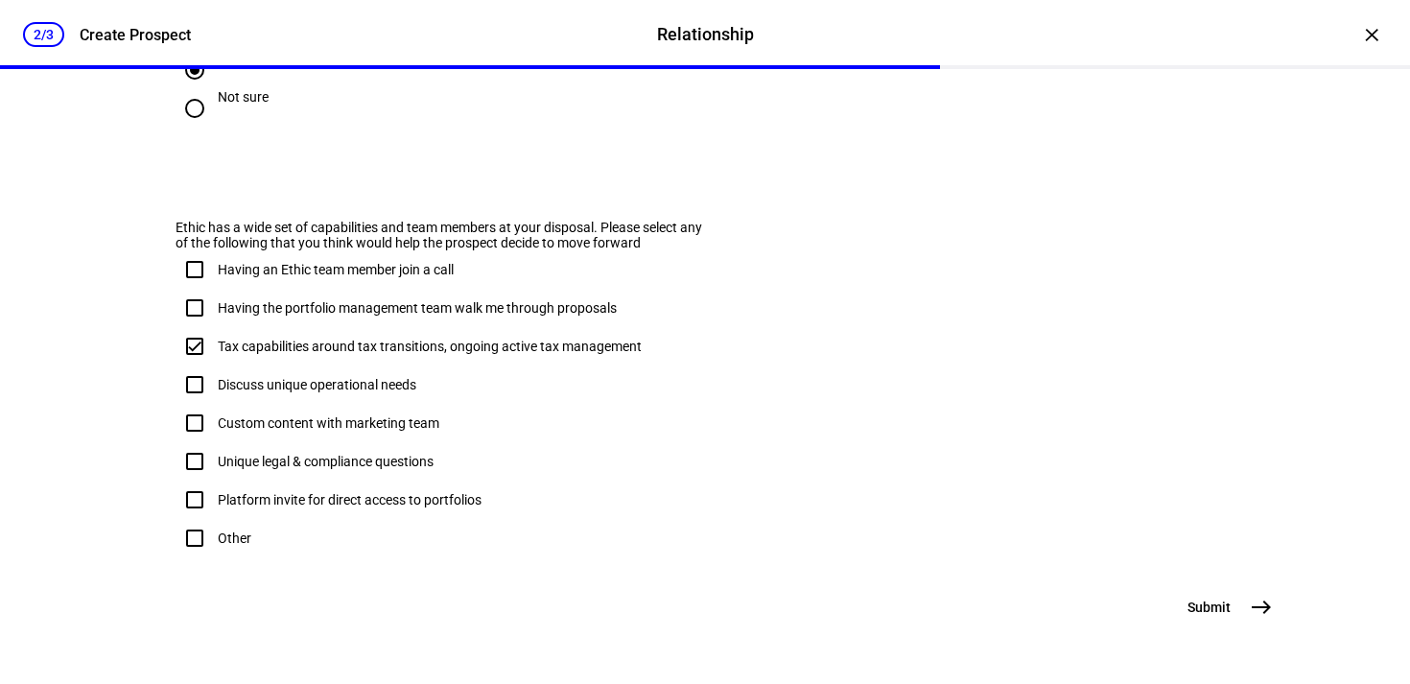
scroll to position [1326, 0]
click at [1251, 598] on mat-icon "east" at bounding box center [1261, 607] width 23 height 23
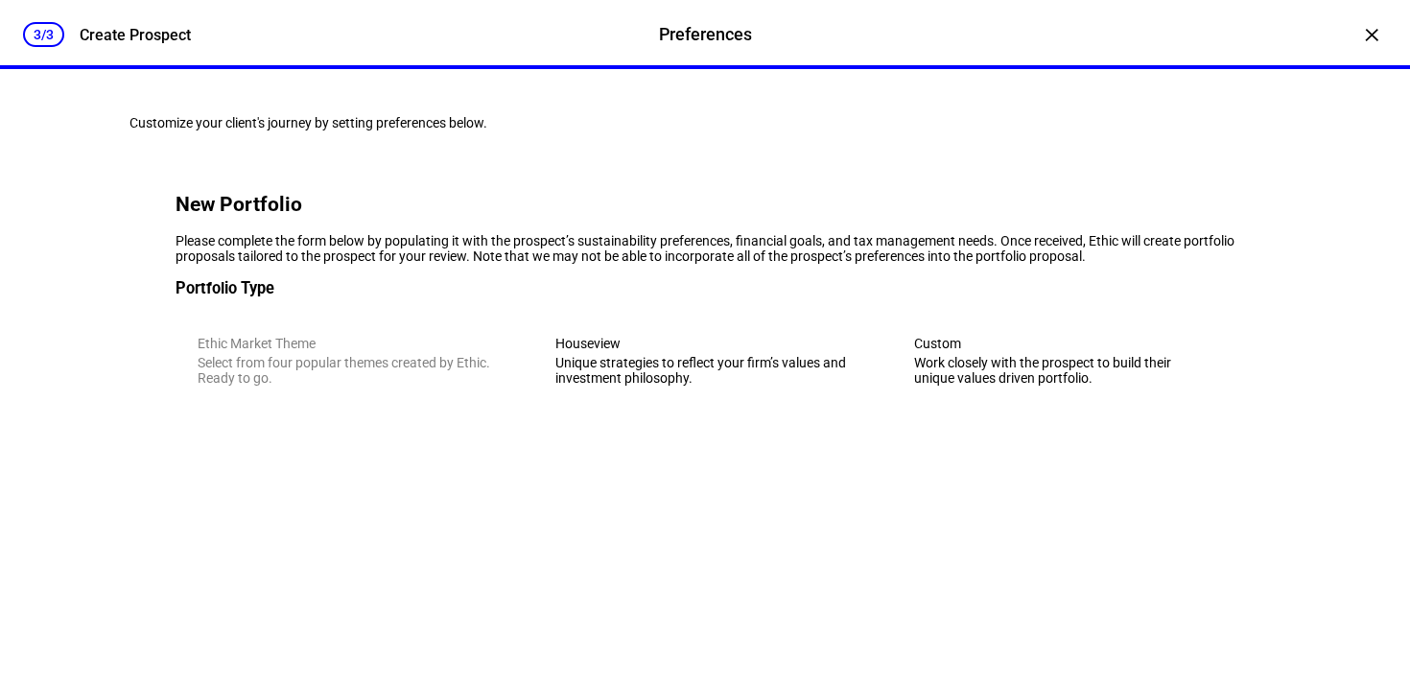
scroll to position [1, 0]
click at [939, 386] on div "Work closely with the prospect to build their unique values driven portfolio." at bounding box center [1063, 370] width 298 height 31
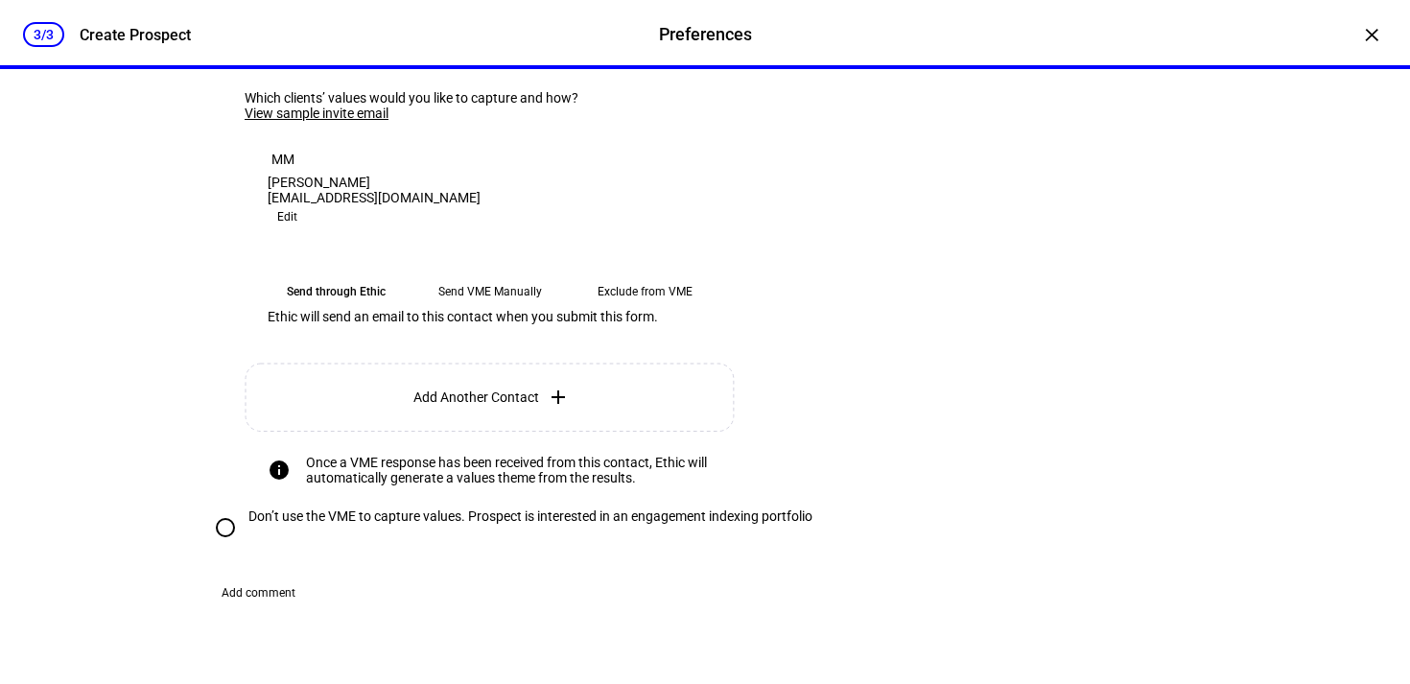
scroll to position [491, 0]
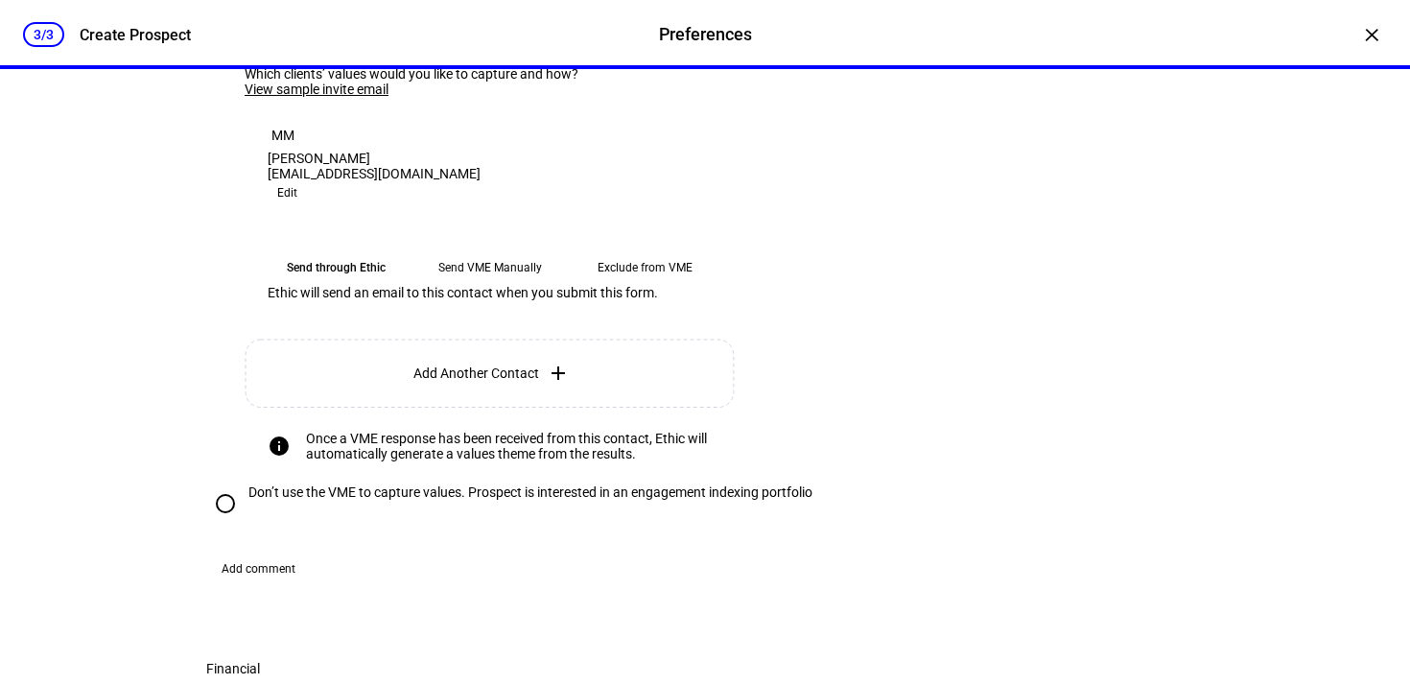
click at [340, 97] on link "View sample invite email" at bounding box center [317, 89] width 144 height 15
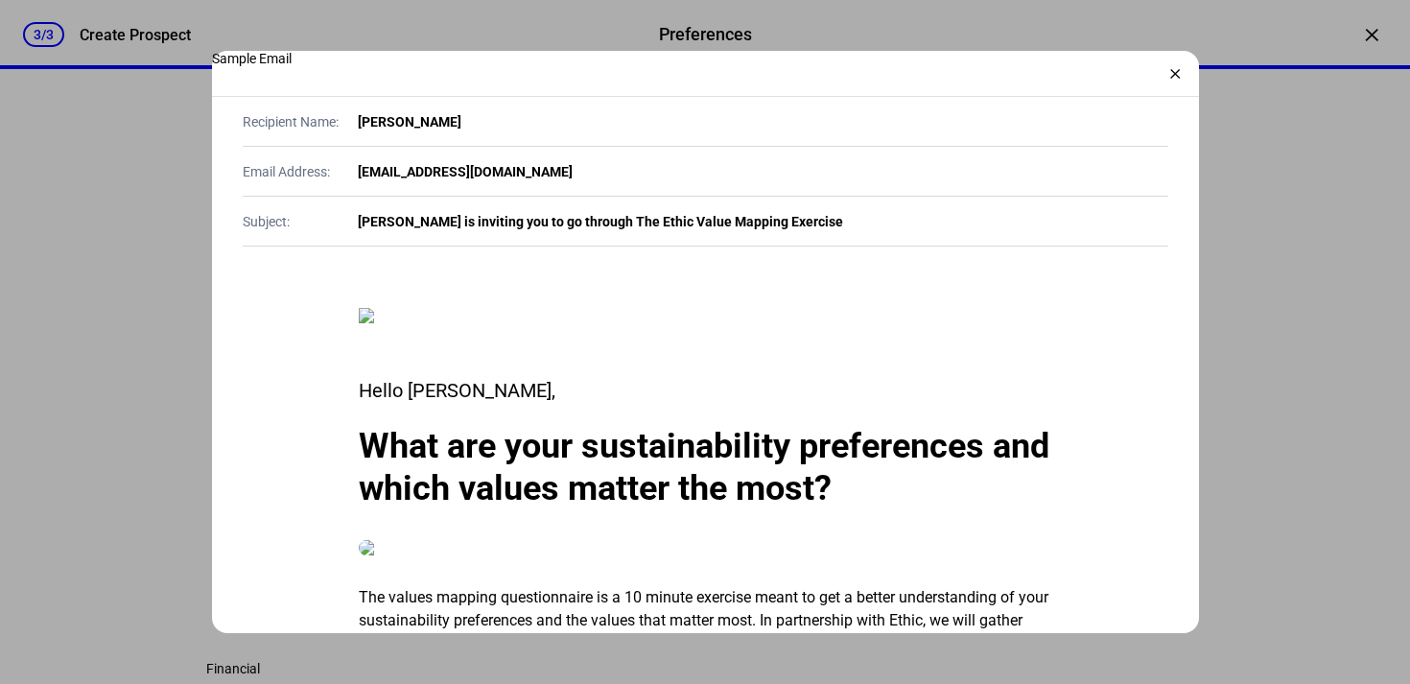
scroll to position [15, 0]
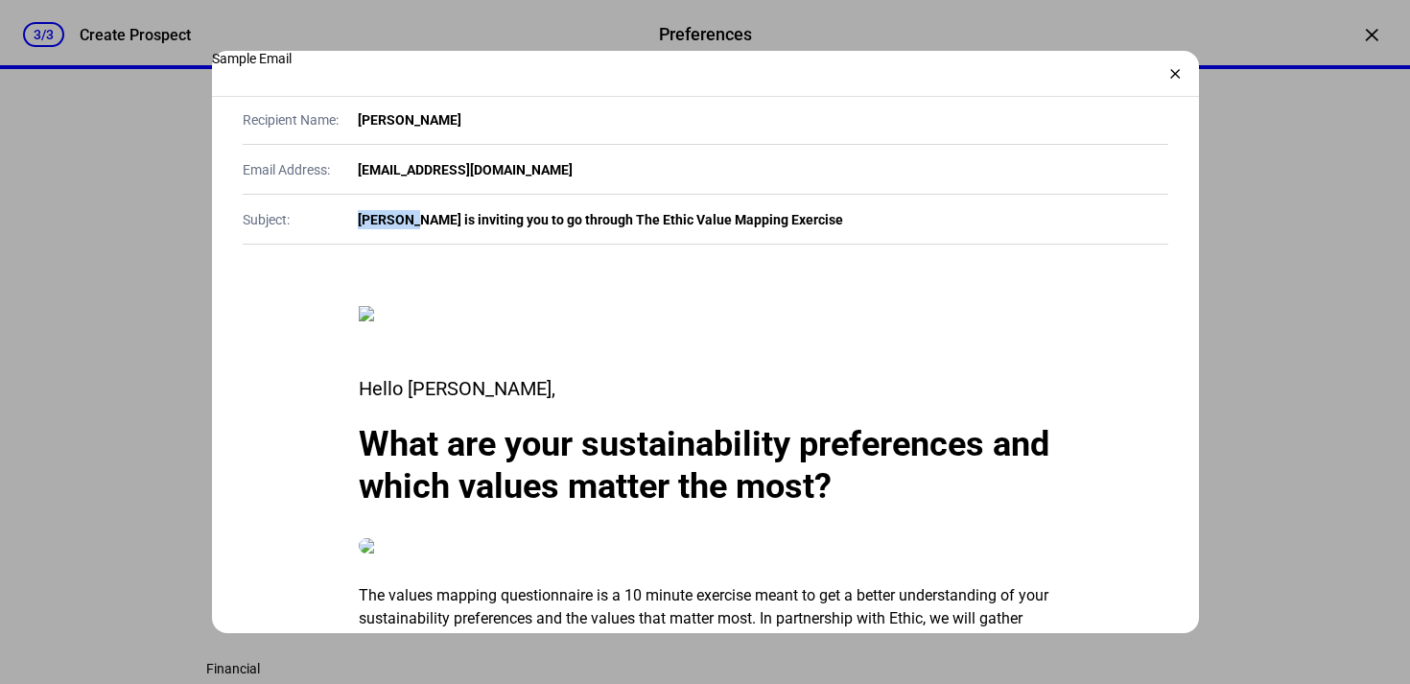
drag, startPoint x: 409, startPoint y: 213, endPoint x: 341, endPoint y: 213, distance: 67.1
click at [341, 213] on div "Subject: [PERSON_NAME] is inviting you to go through The Ethic Value Mapping Ex…" at bounding box center [706, 220] width 926 height 50
drag, startPoint x: 432, startPoint y: 223, endPoint x: 309, endPoint y: 223, distance: 122.8
click at [309, 223] on div "Subject: [PERSON_NAME] is inviting you to go through The Ethic Value Mapping Ex…" at bounding box center [706, 220] width 926 height 50
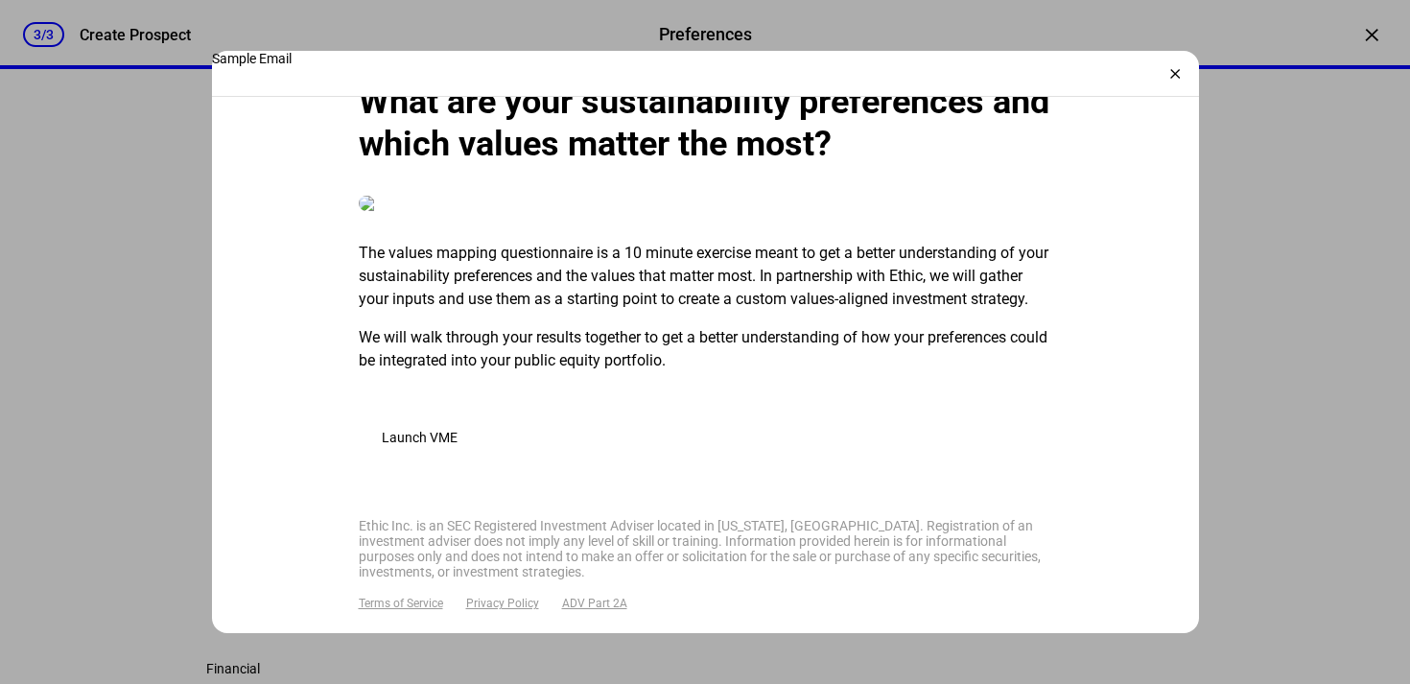
scroll to position [1, 0]
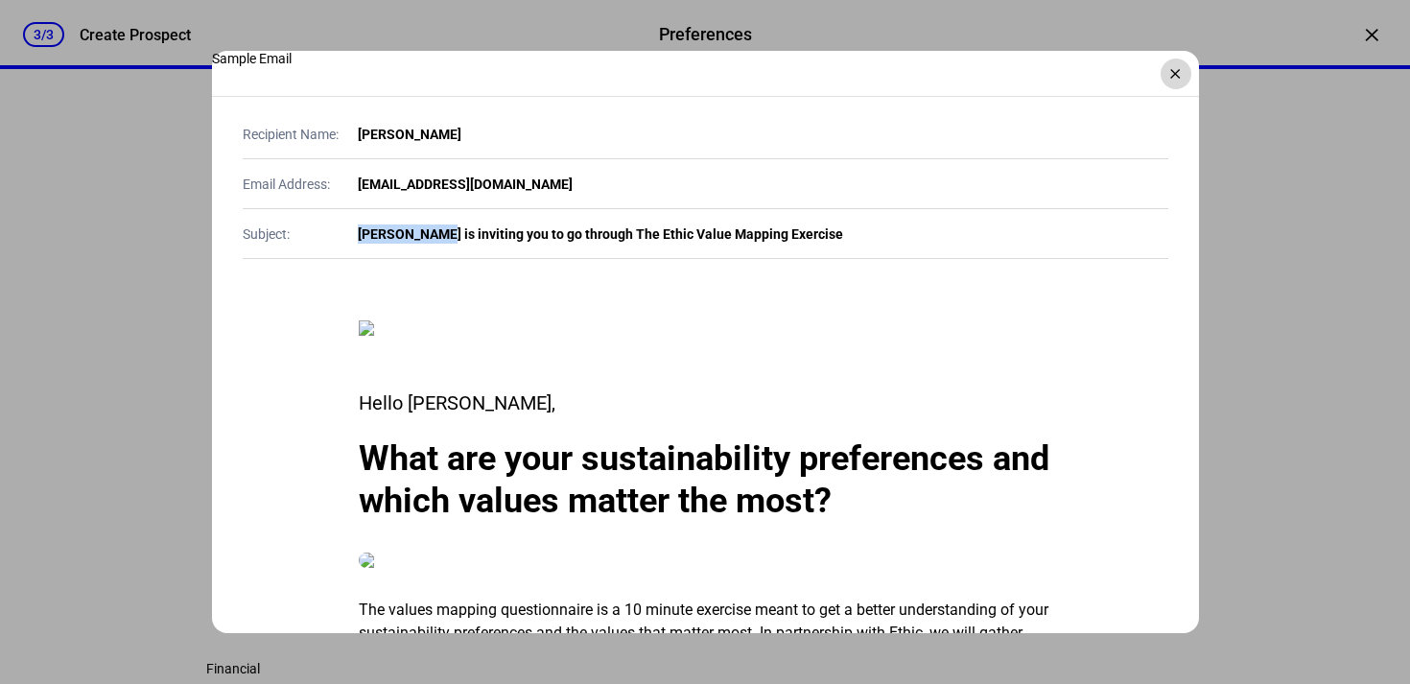
click at [1177, 75] on div "×" at bounding box center [1176, 74] width 31 height 31
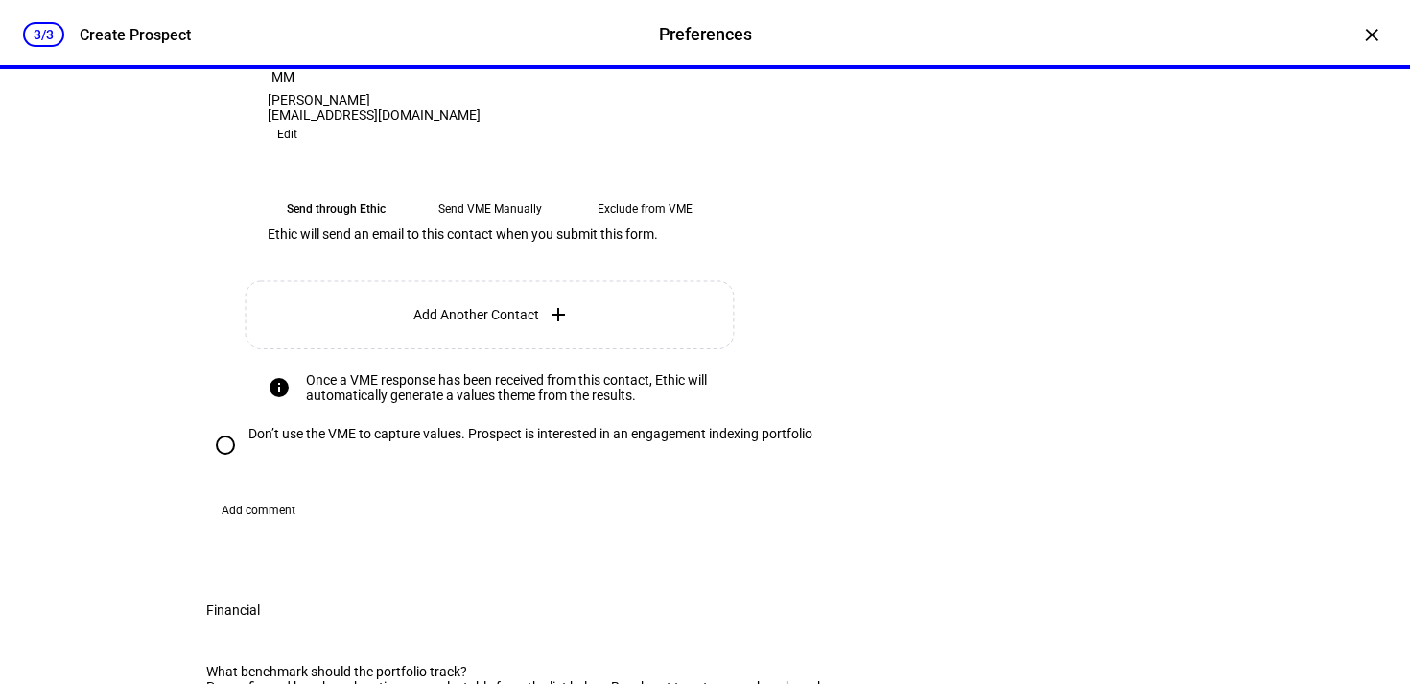
scroll to position [552, 0]
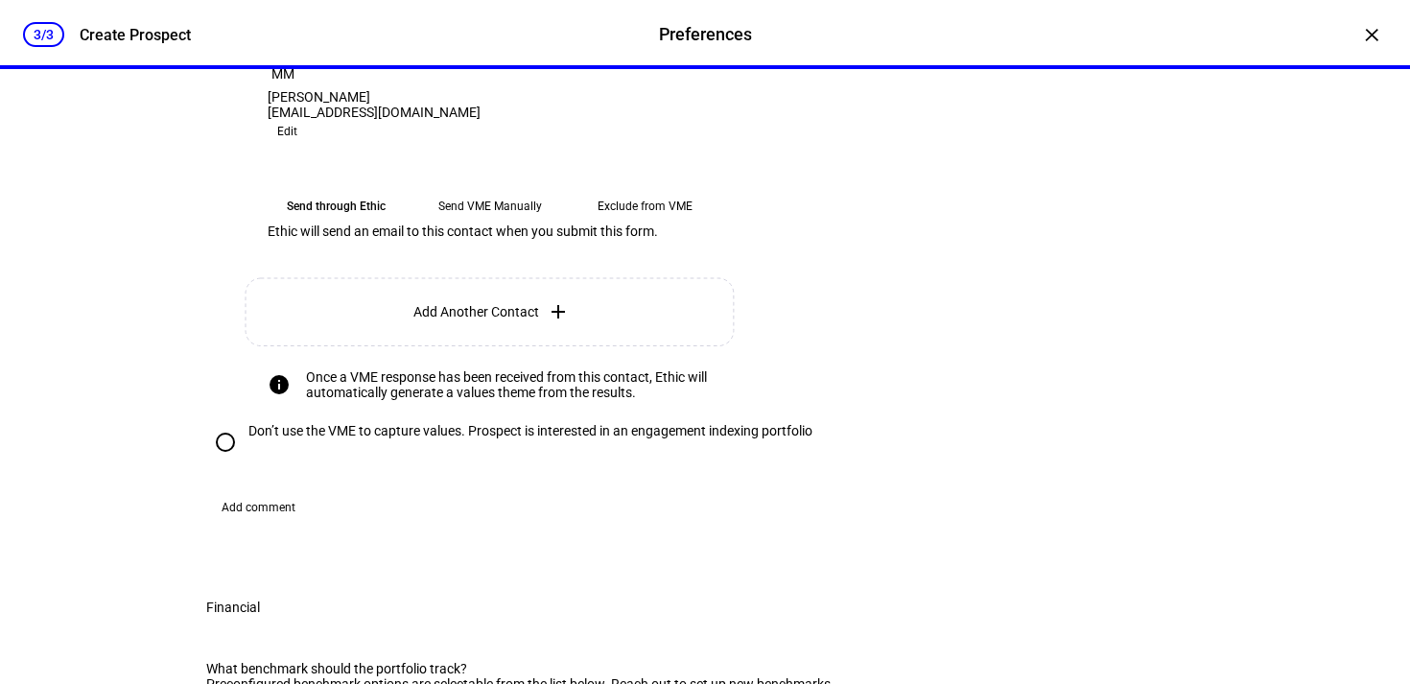
click at [497, 223] on eth-mega-radio-button "Send VME Manually" at bounding box center [490, 206] width 139 height 35
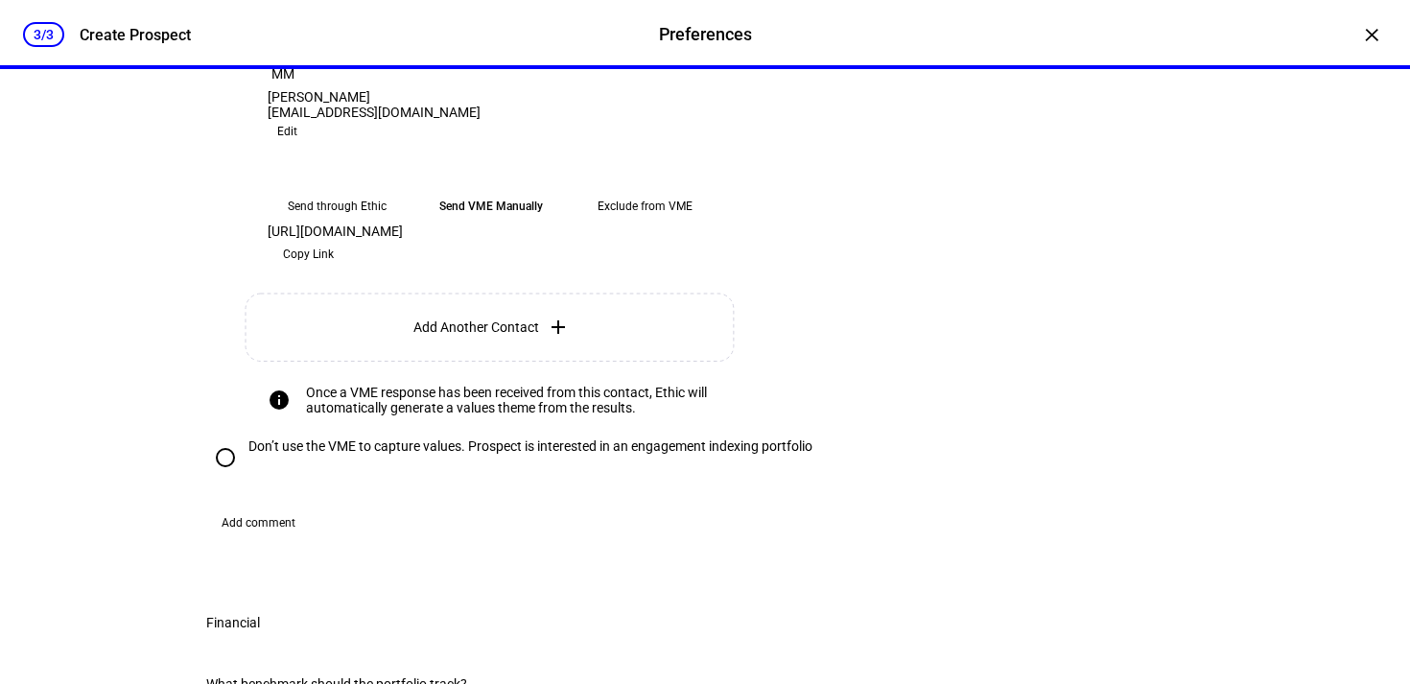
click at [334, 270] on span "Copy Link" at bounding box center [308, 254] width 51 height 31
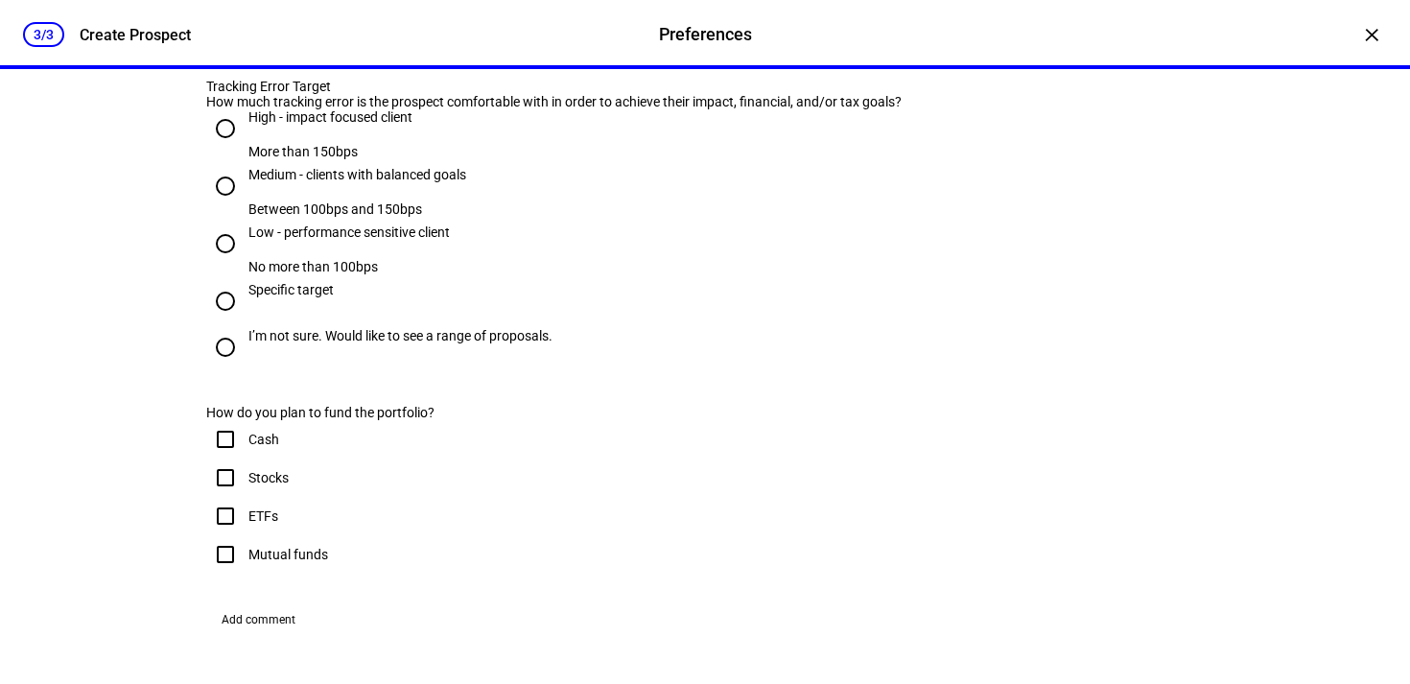
scroll to position [1288, 0]
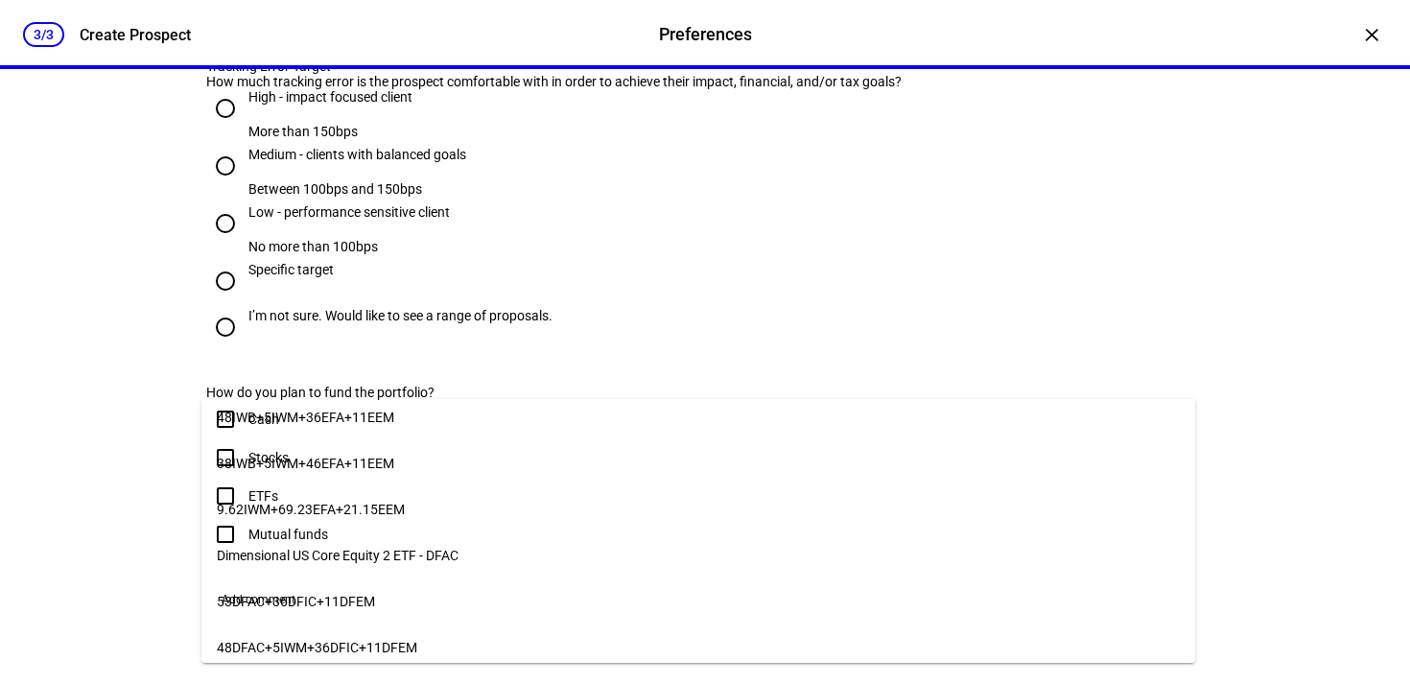
scroll to position [0, 0]
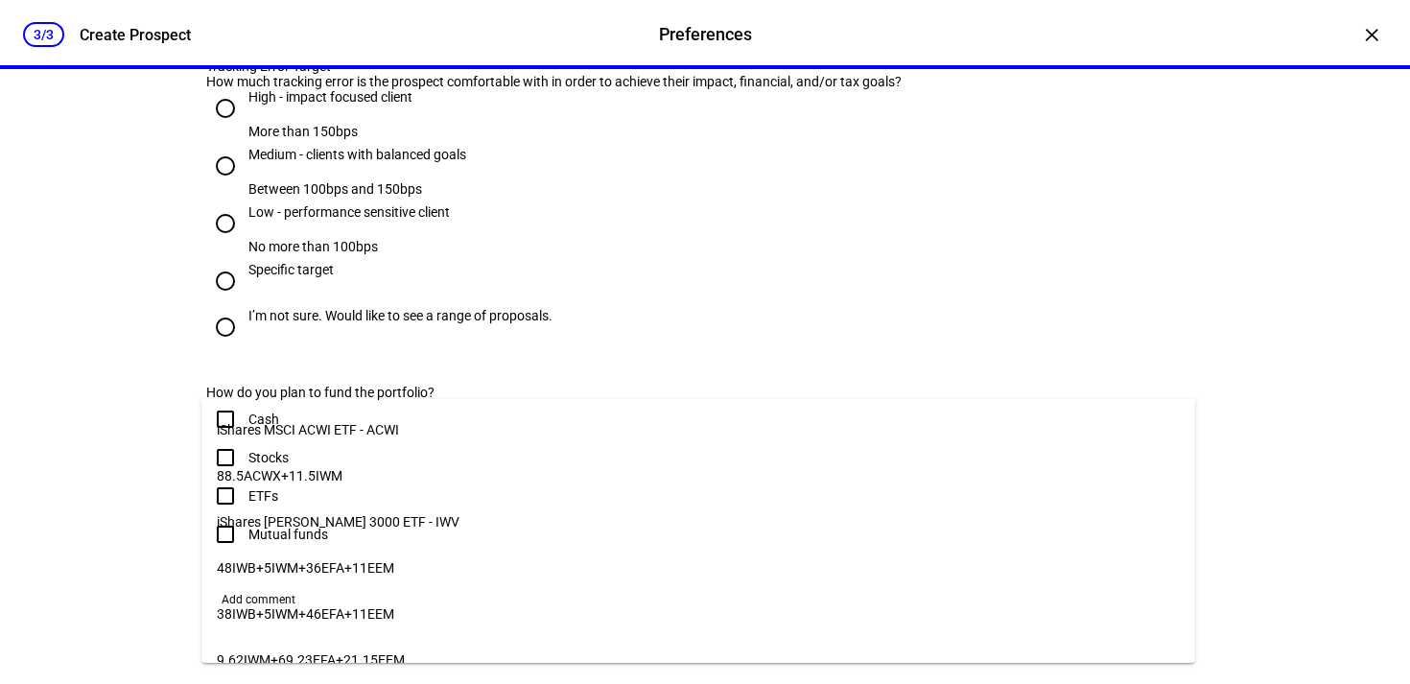
click at [405, 423] on mat-option "iShares MSCI ACWI ETF - ACWI" at bounding box center [698, 430] width 994 height 46
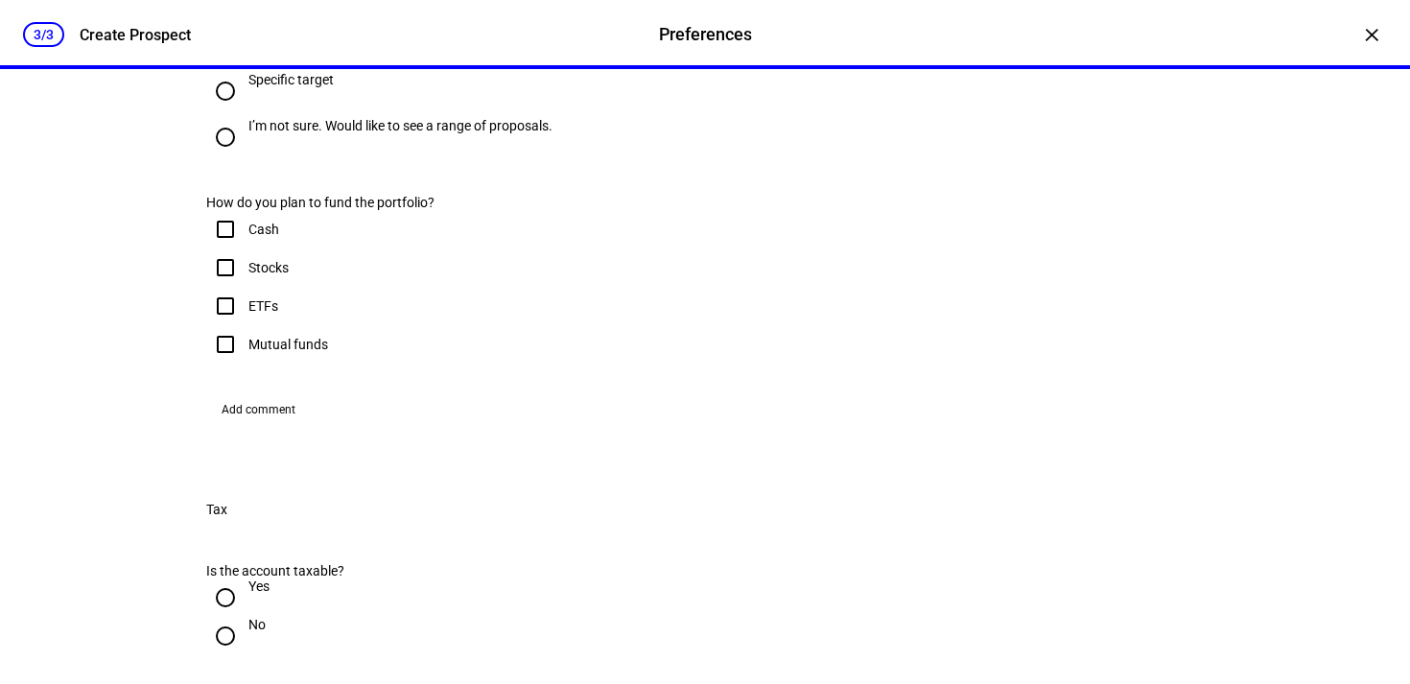
scroll to position [1510, 0]
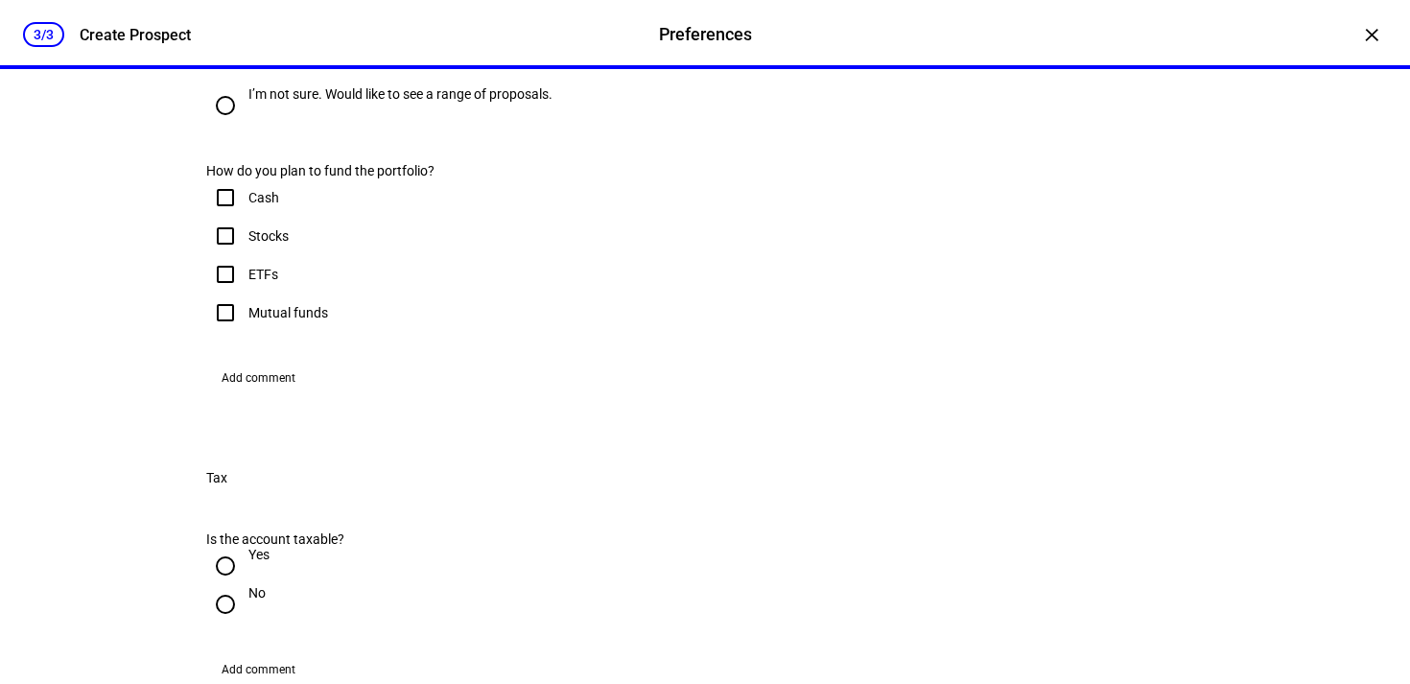
radio input "true"
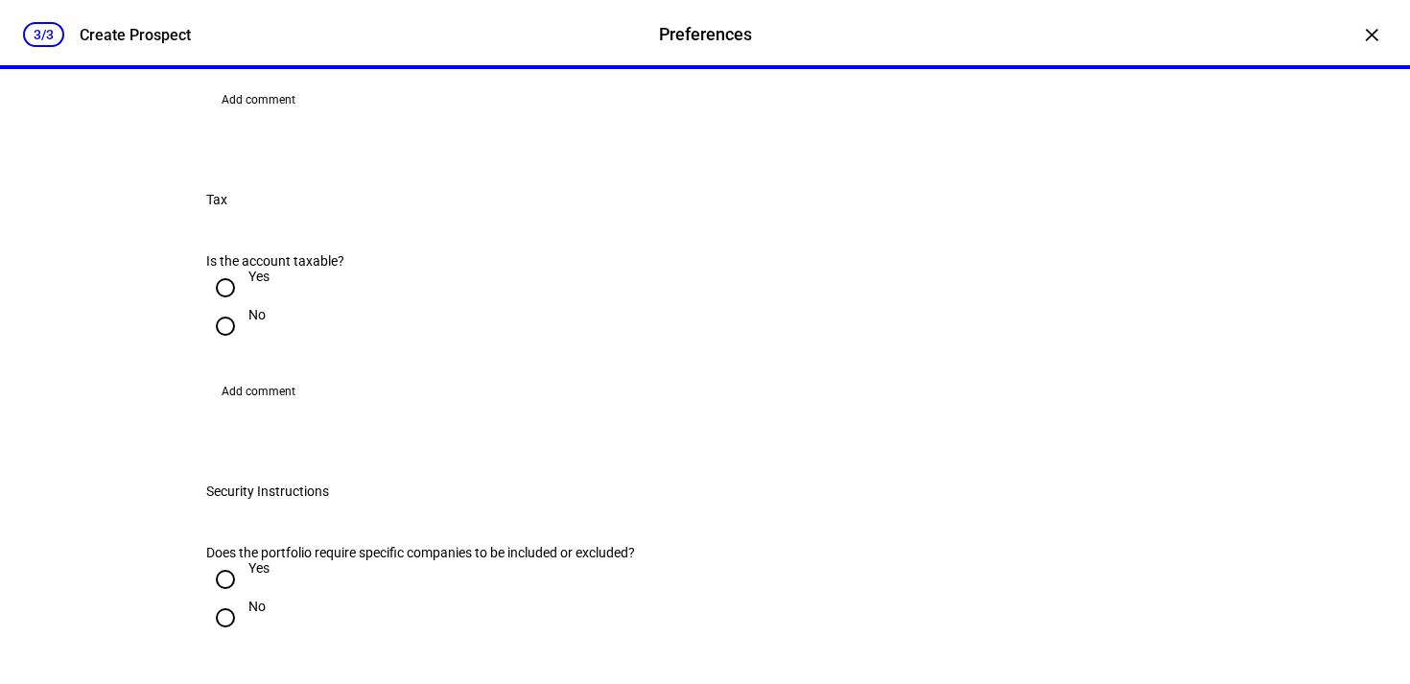
scroll to position [1784, 0]
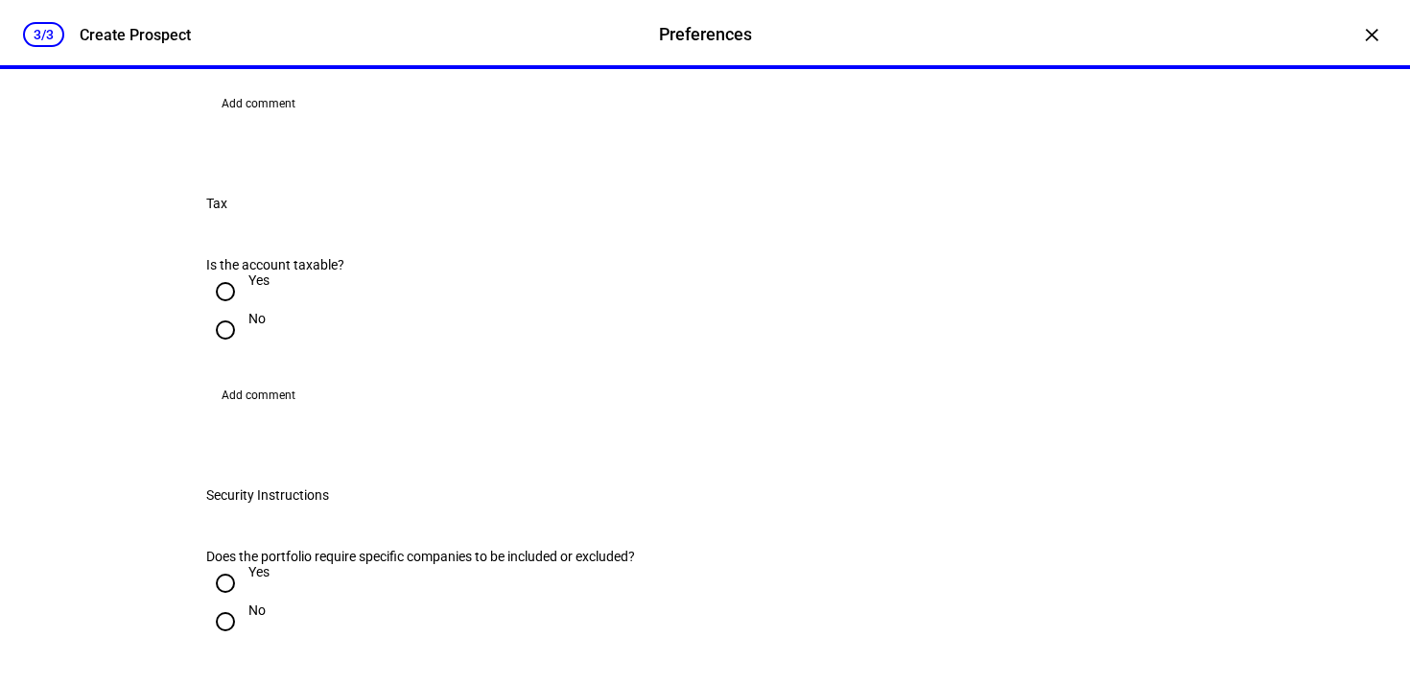
checkbox input "true"
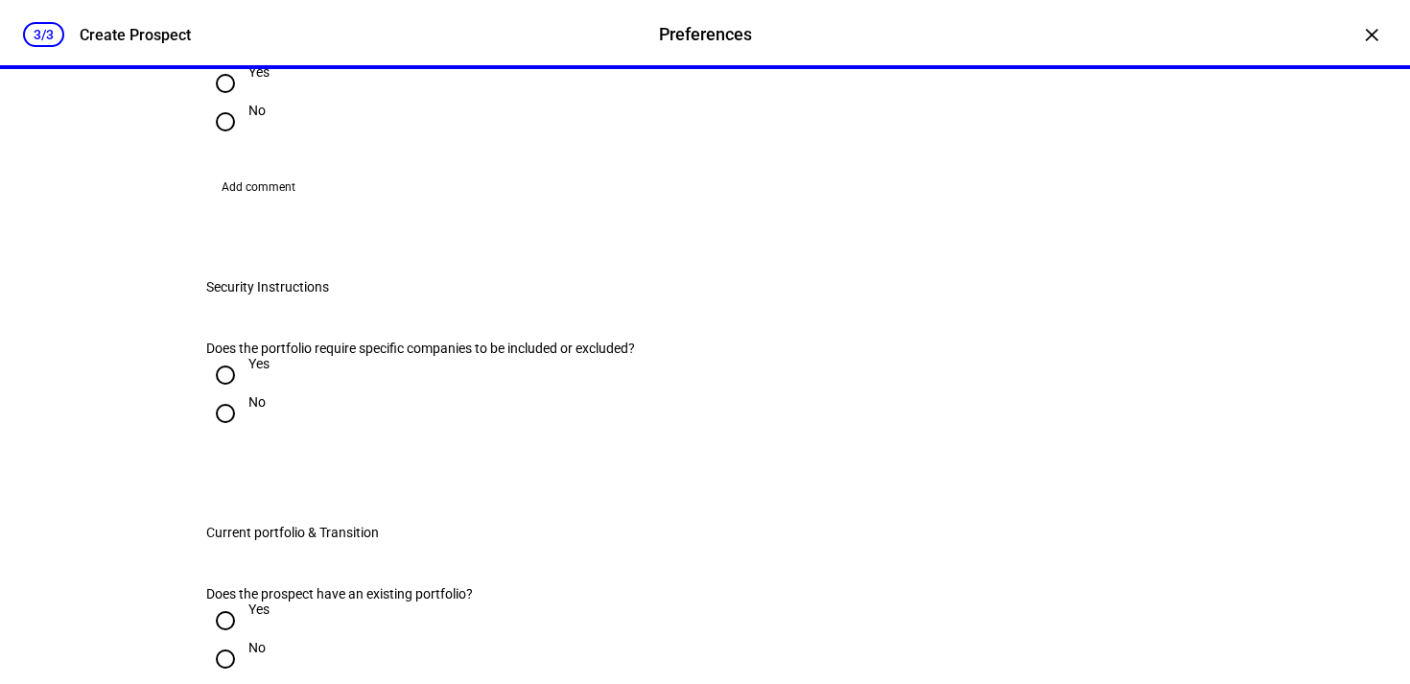
scroll to position [2081, 0]
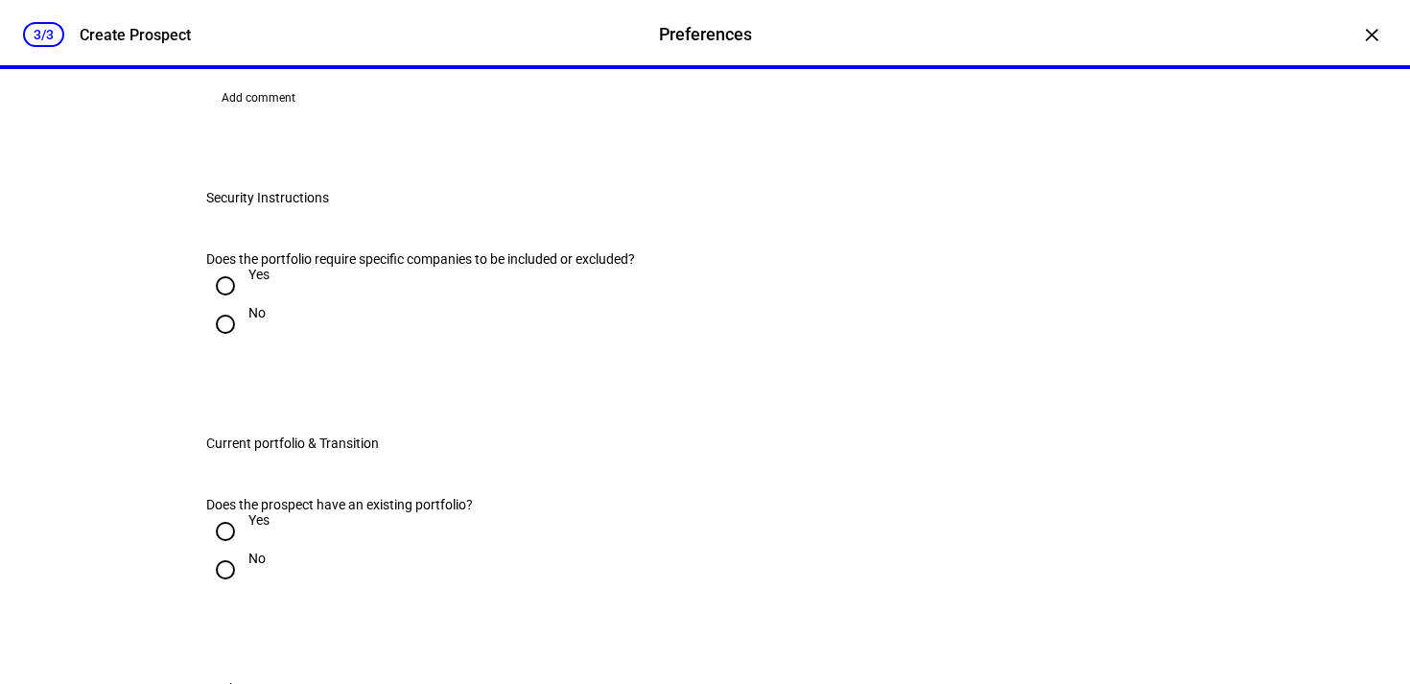
radio input "true"
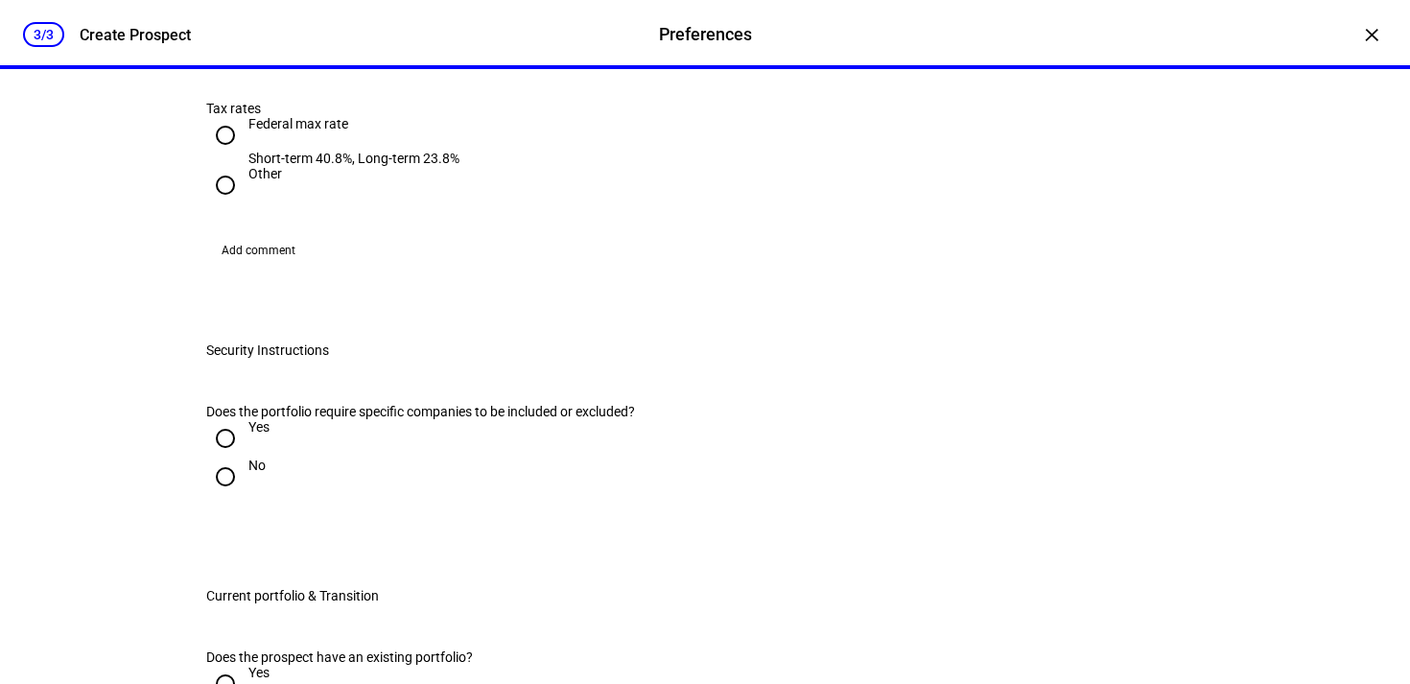
scroll to position [2317, 0]
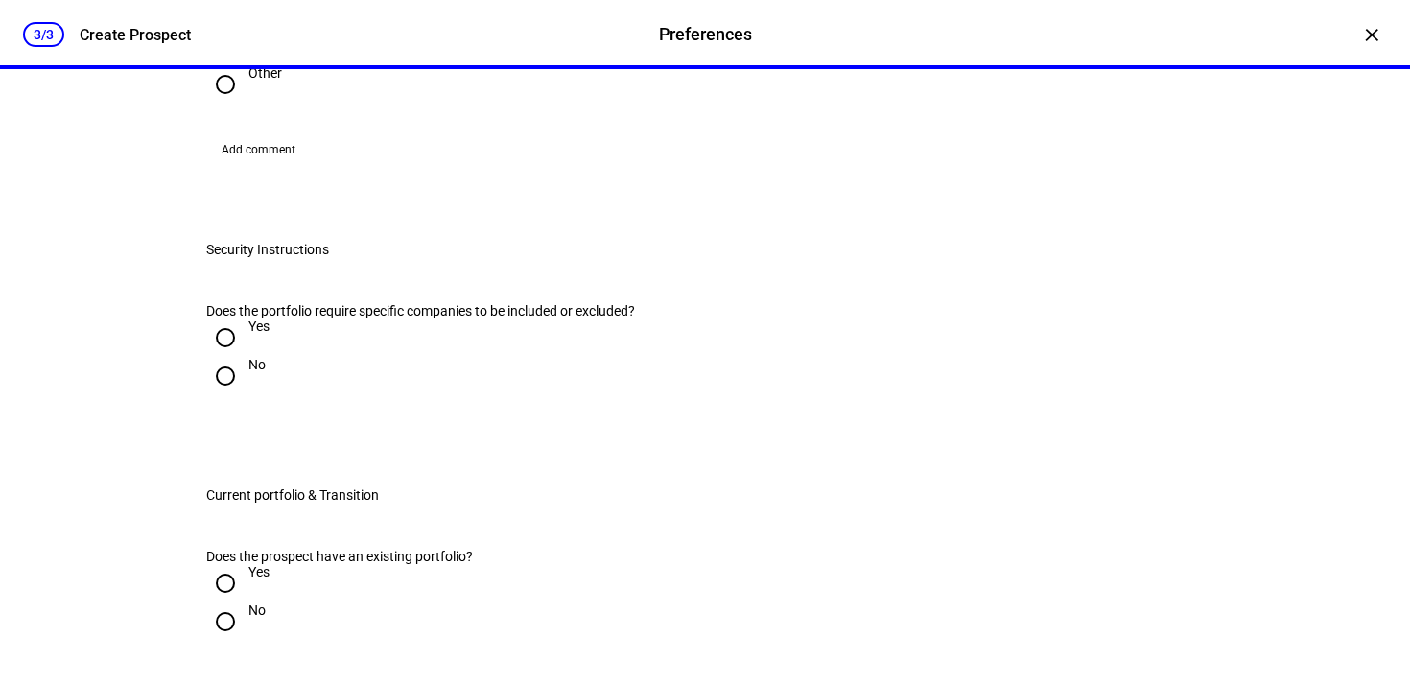
radio input "true"
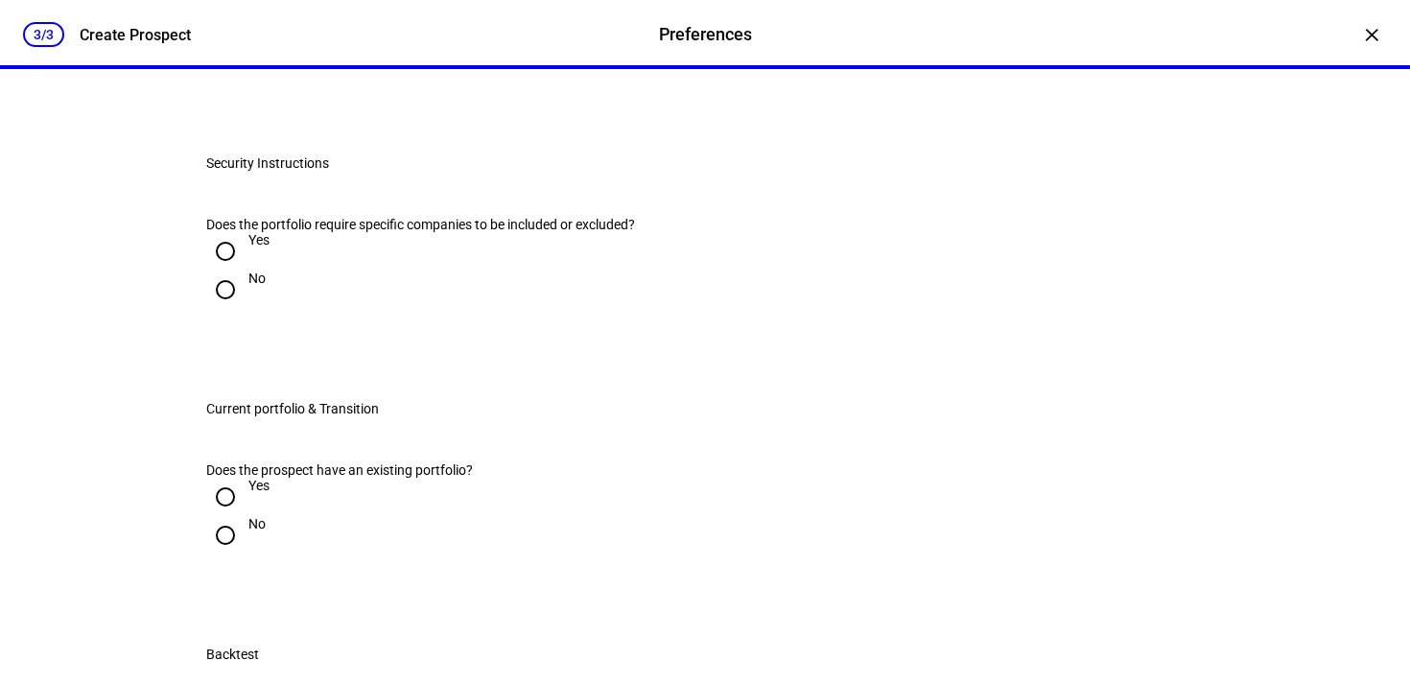
scroll to position [2423, 0]
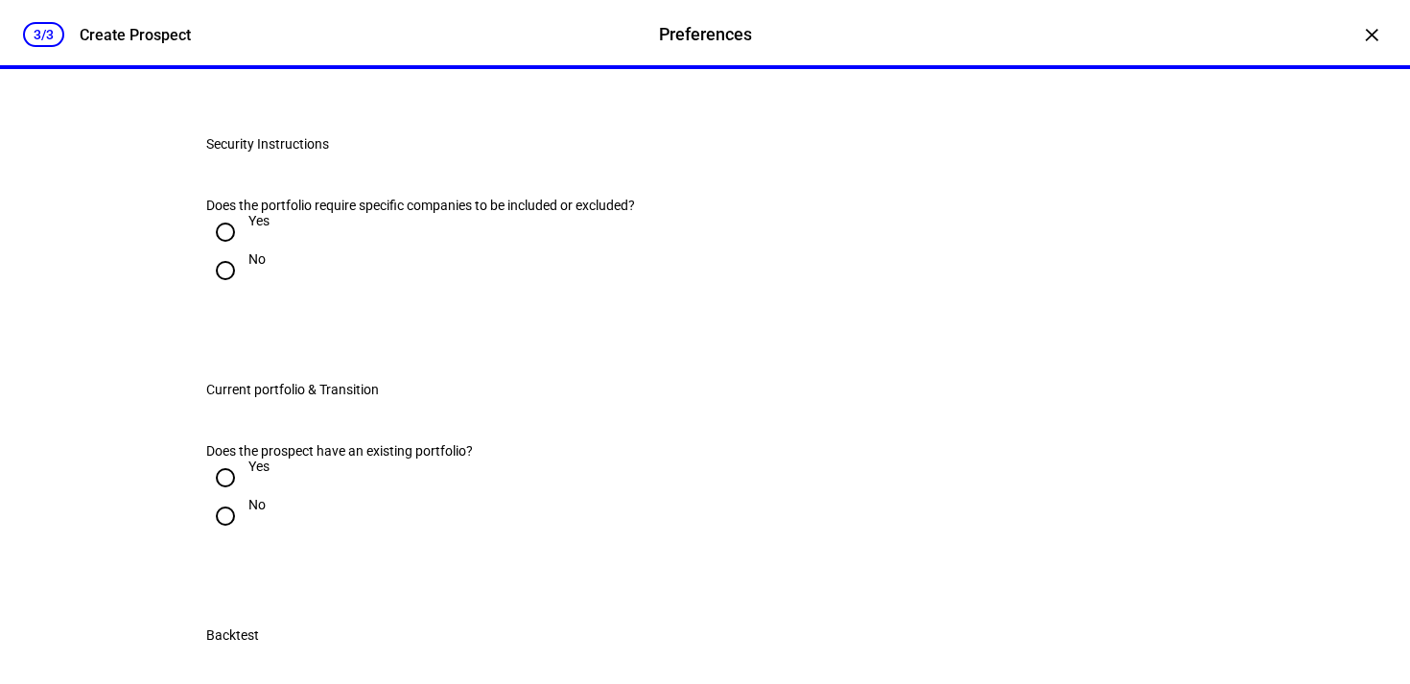
radio input "true"
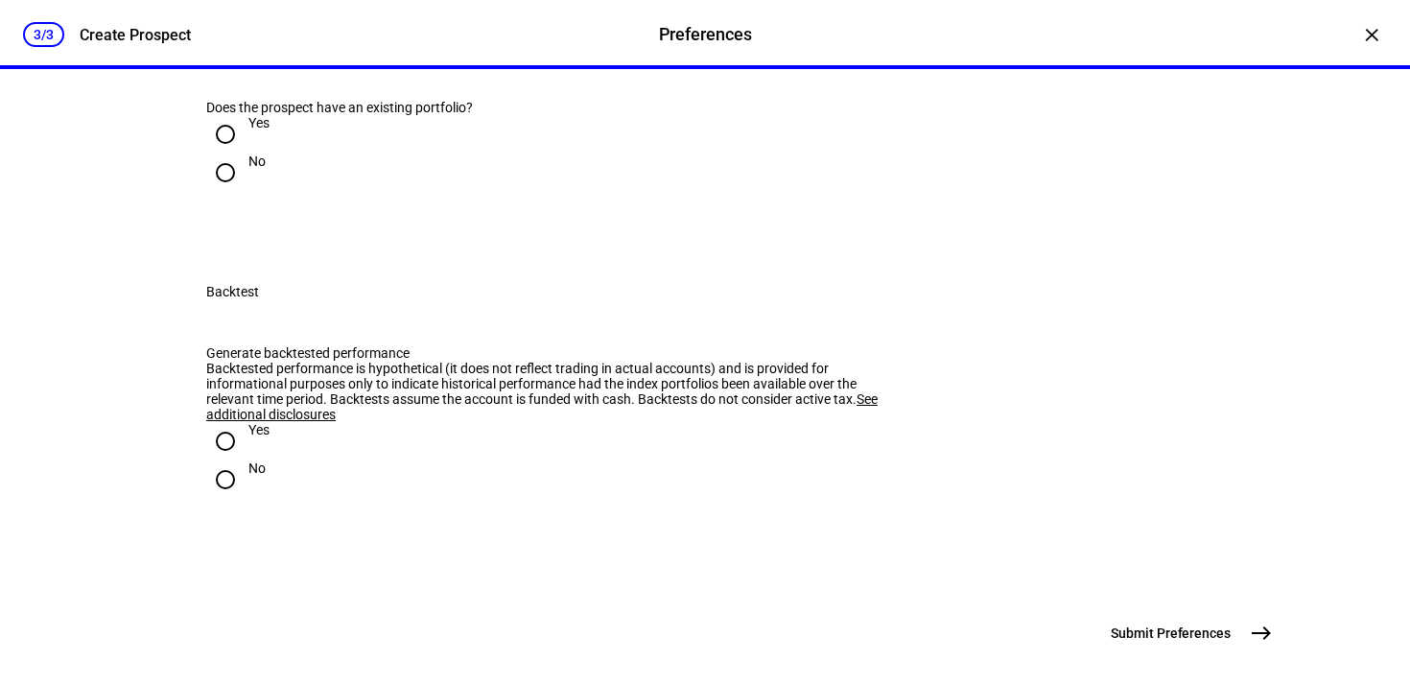
scroll to position [2769, 0]
radio input "true"
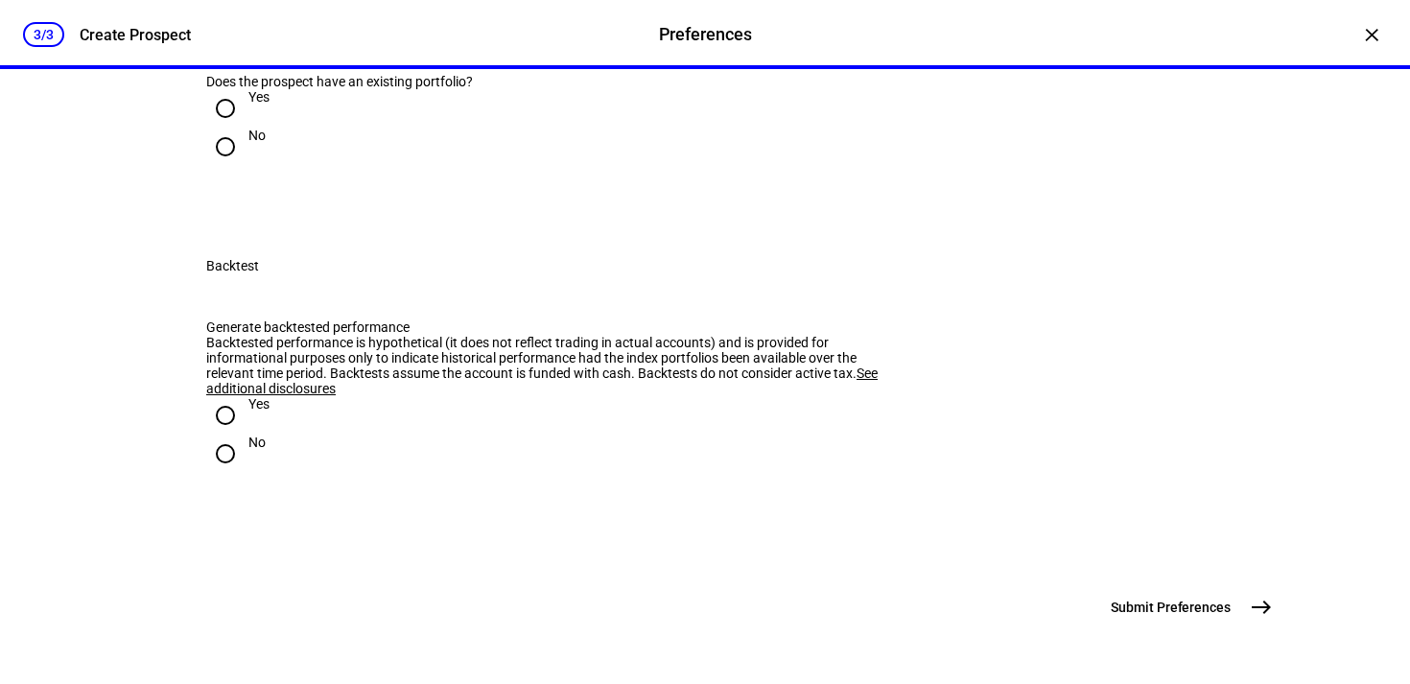
scroll to position [3084, 0]
click at [217, 166] on input "No" at bounding box center [225, 147] width 38 height 38
radio input "true"
click at [213, 448] on input "No" at bounding box center [225, 453] width 38 height 38
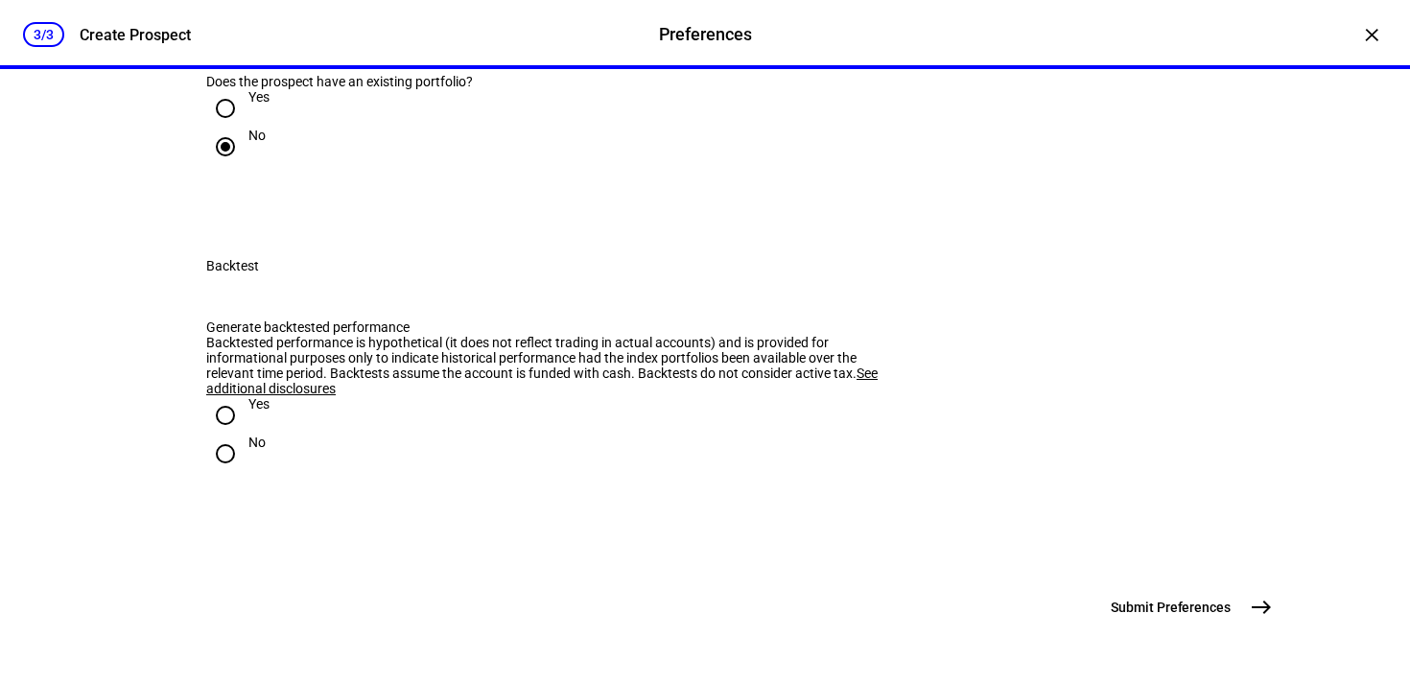
radio input "true"
click at [1250, 601] on mat-icon "east" at bounding box center [1261, 607] width 23 height 23
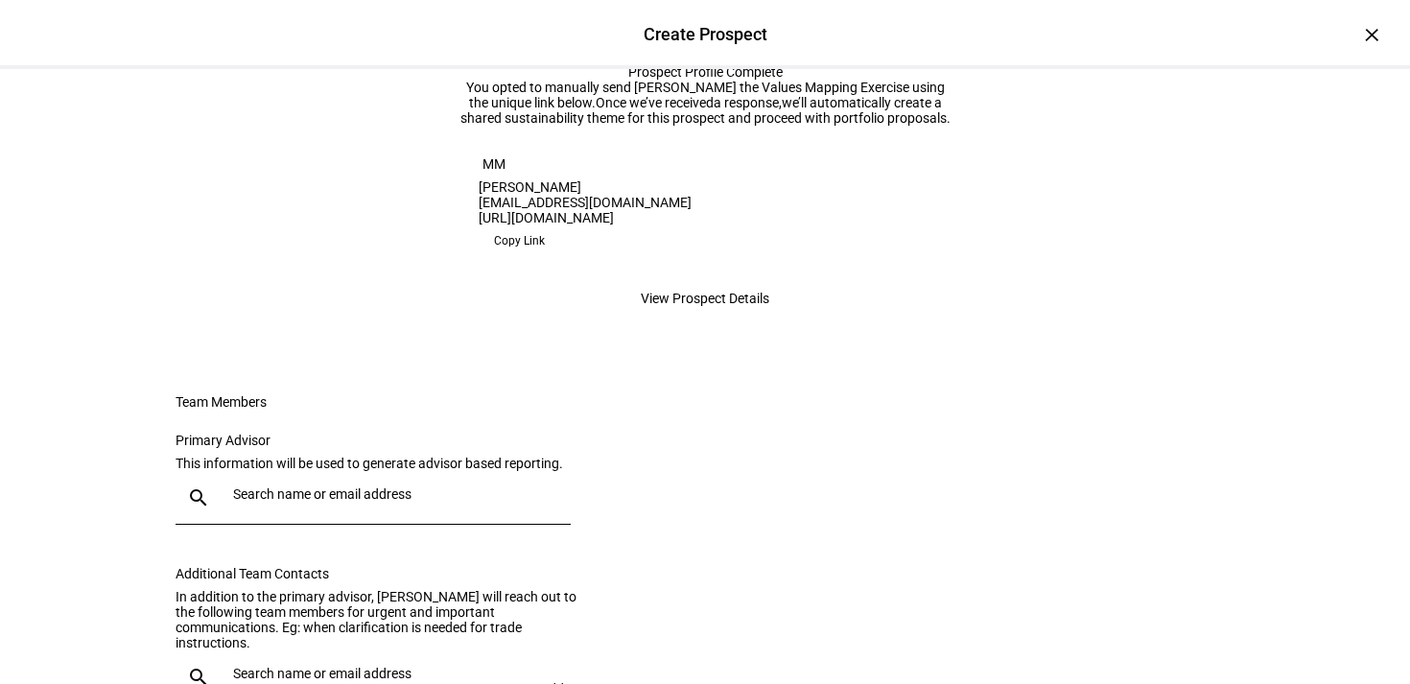
scroll to position [154, 0]
click at [545, 255] on span "Copy Link" at bounding box center [519, 239] width 51 height 31
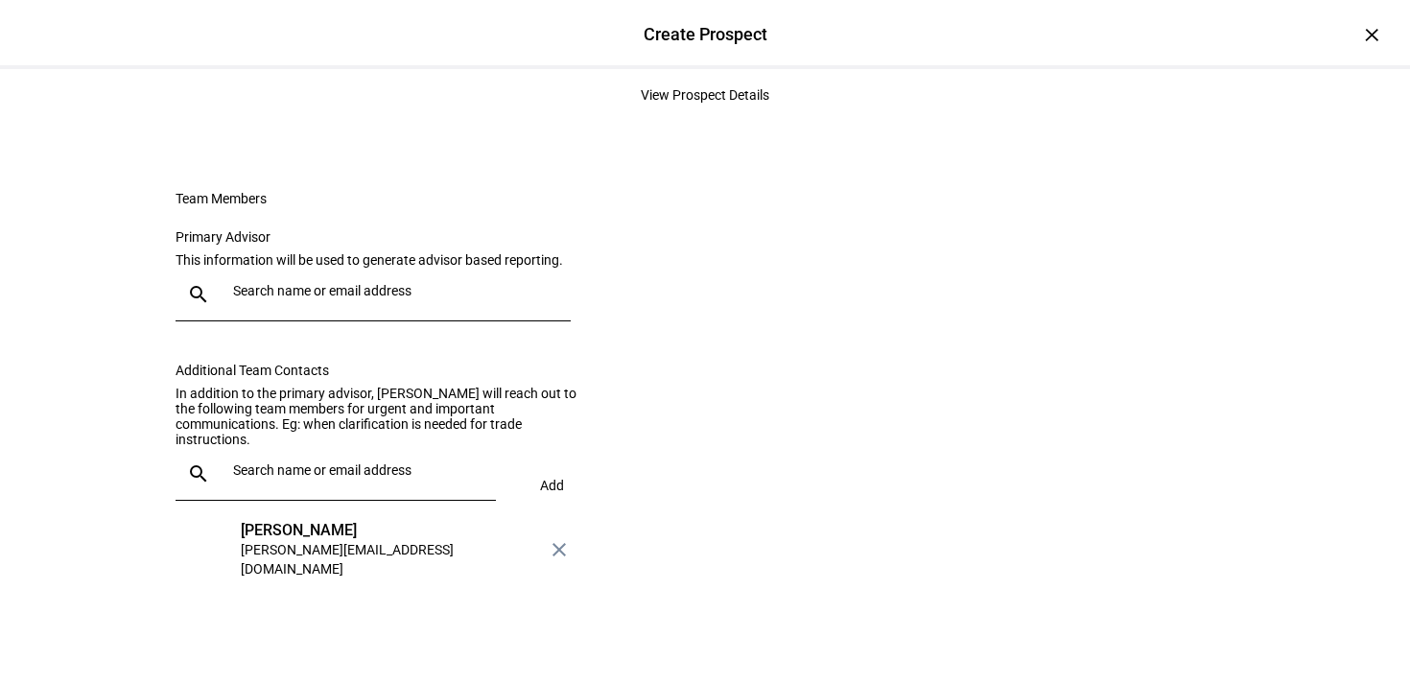
scroll to position [0, 0]
